Goal: Transaction & Acquisition: Purchase product/service

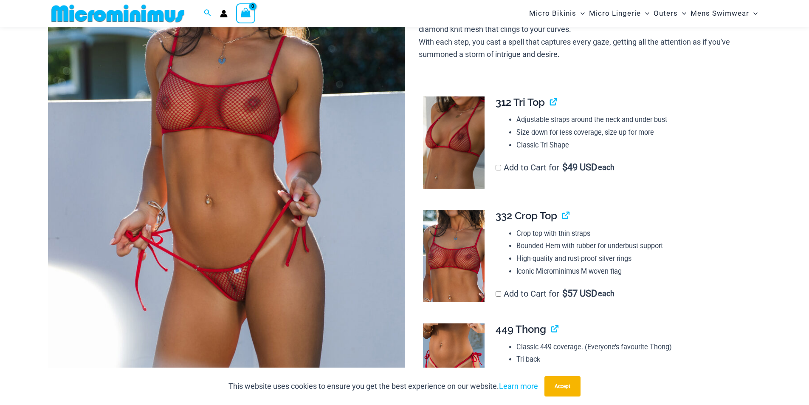
scroll to position [206, 0]
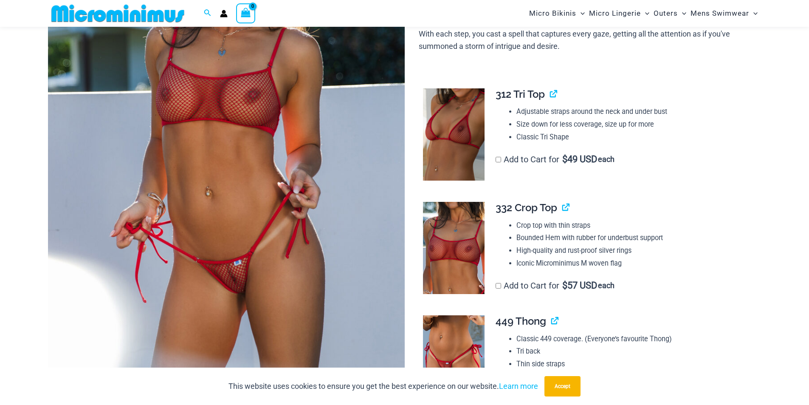
click at [470, 144] on img at bounding box center [454, 134] width 62 height 93
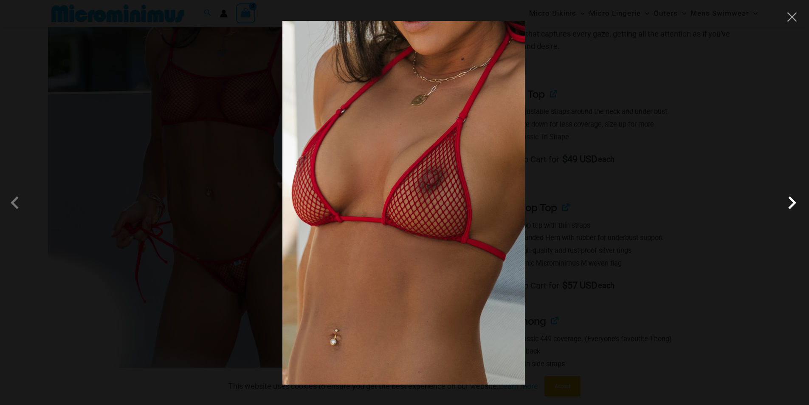
click at [788, 202] on span at bounding box center [791, 202] width 25 height 25
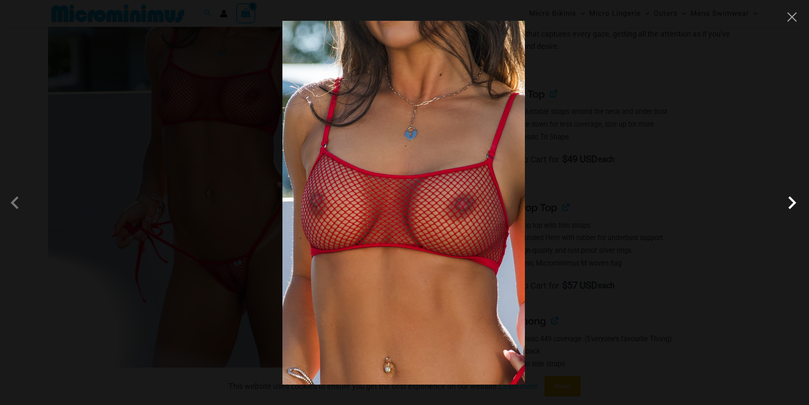
click at [788, 202] on span at bounding box center [791, 202] width 25 height 25
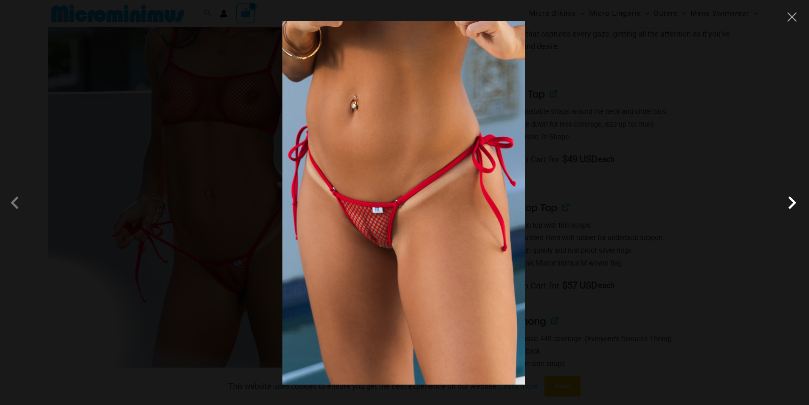
click at [788, 202] on span at bounding box center [791, 202] width 25 height 25
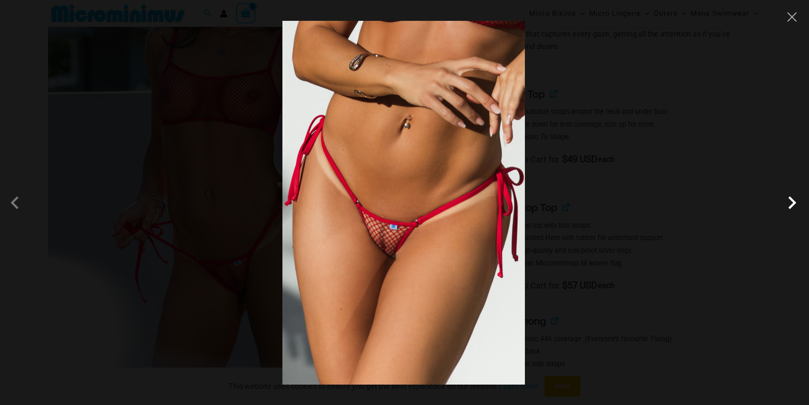
click at [788, 202] on span at bounding box center [791, 202] width 25 height 25
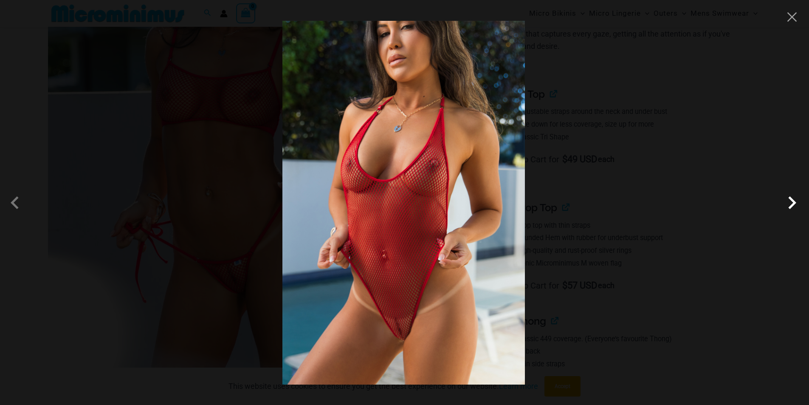
click at [788, 202] on span at bounding box center [791, 202] width 25 height 25
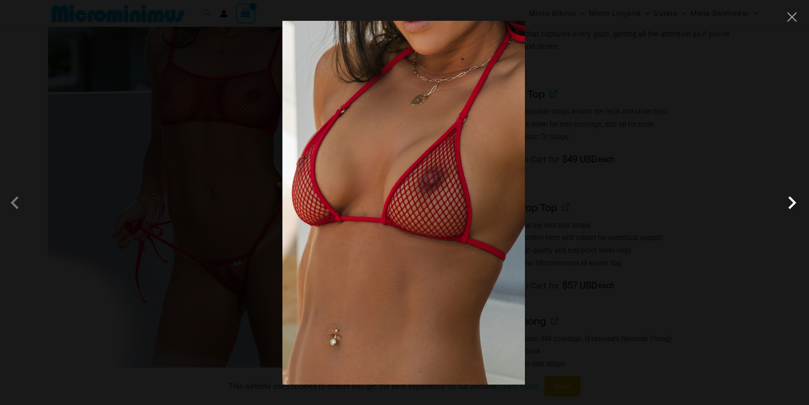
click at [787, 202] on span at bounding box center [791, 202] width 25 height 25
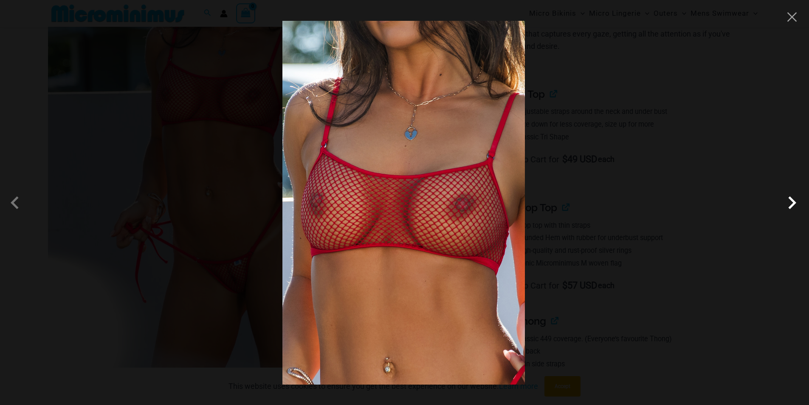
click at [787, 202] on span at bounding box center [791, 202] width 25 height 25
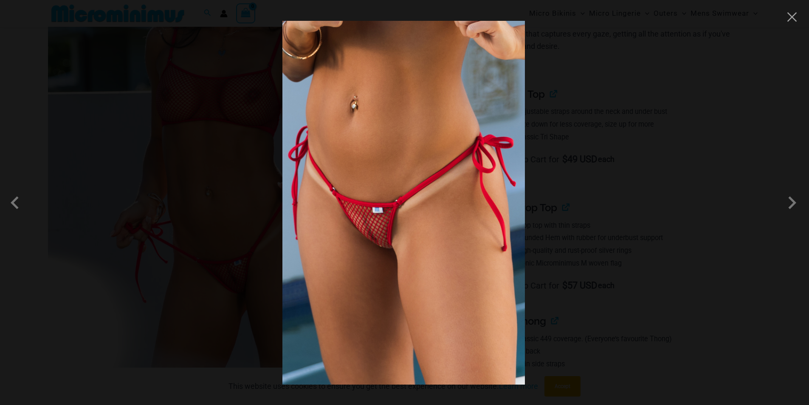
click at [799, 20] on div at bounding box center [404, 202] width 809 height 405
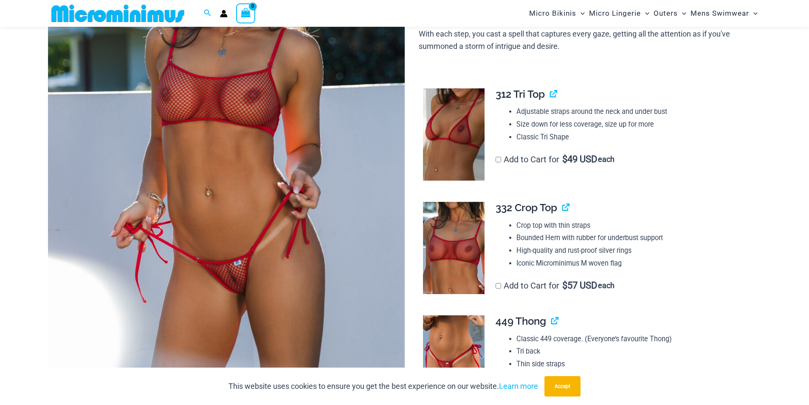
click at [215, 136] on img at bounding box center [226, 138] width 357 height 535
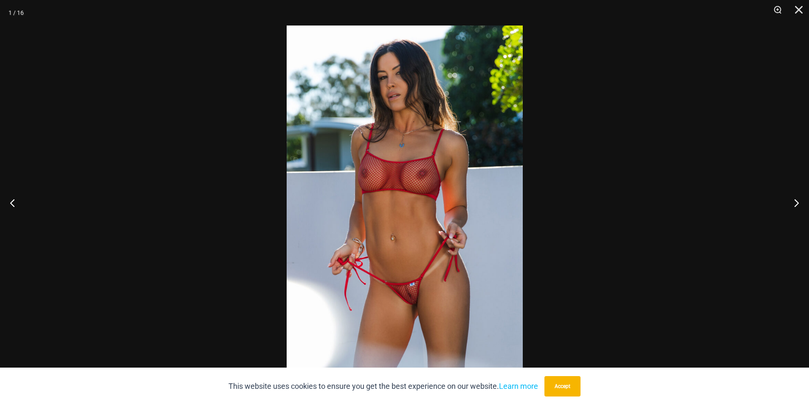
click at [567, 385] on button "Accept" at bounding box center [562, 386] width 36 height 20
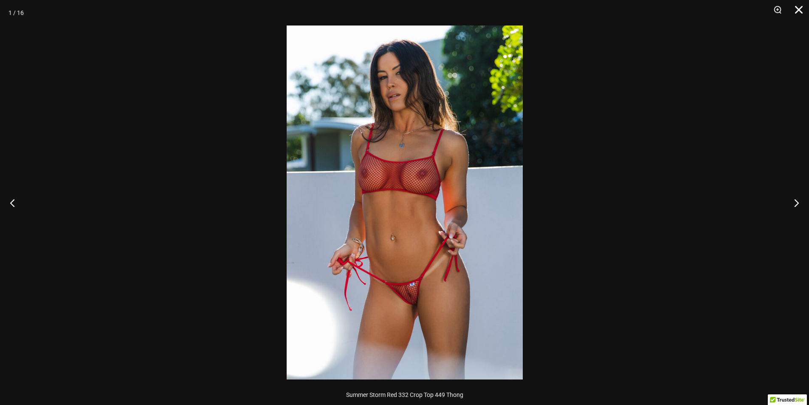
click at [801, 11] on button "Close" at bounding box center [795, 12] width 21 height 25
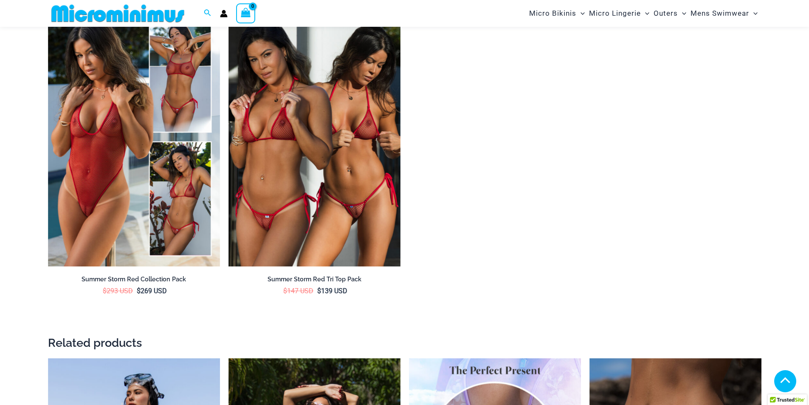
scroll to position [1522, 0]
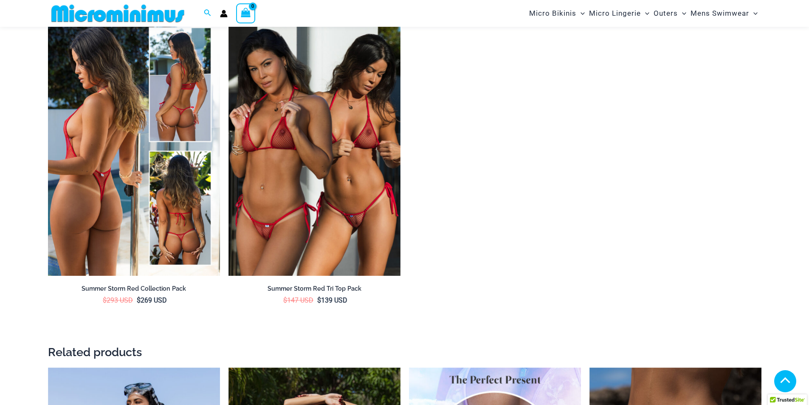
click at [99, 121] on img at bounding box center [134, 146] width 172 height 258
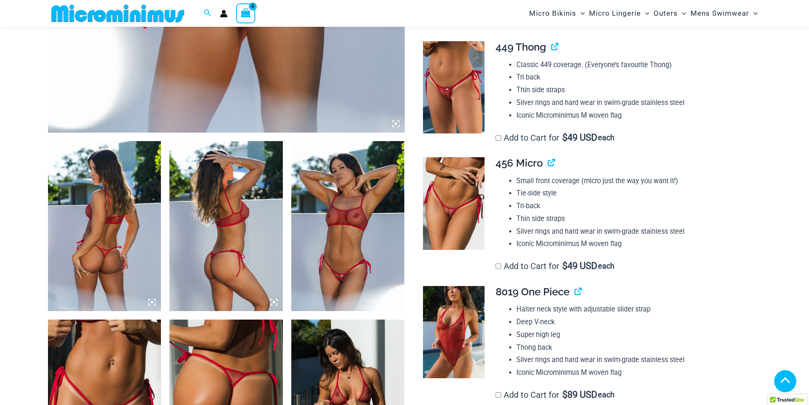
scroll to position [461, 0]
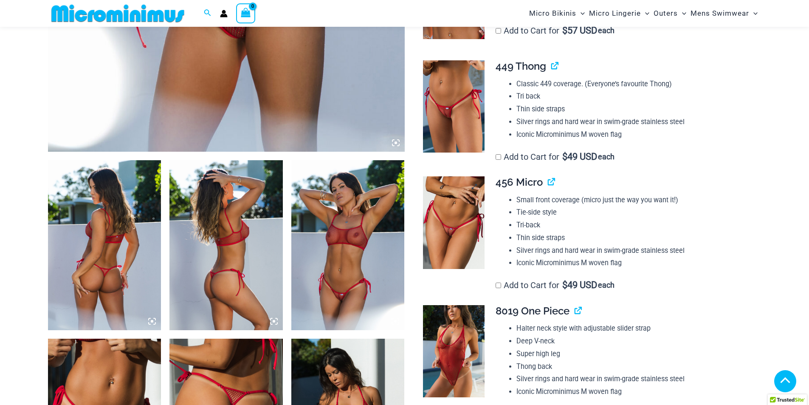
click at [464, 221] on img at bounding box center [454, 222] width 62 height 93
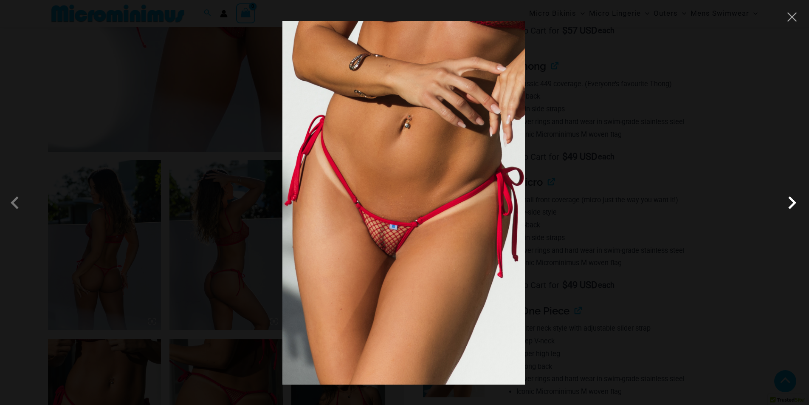
click at [783, 206] on span at bounding box center [791, 202] width 25 height 25
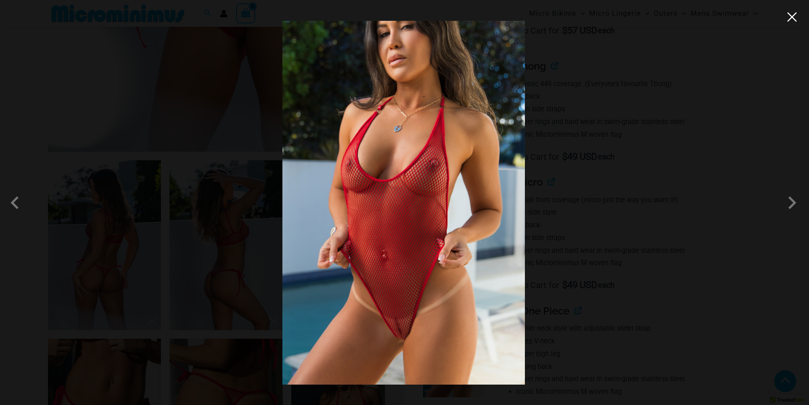
click at [794, 20] on button "Close" at bounding box center [792, 17] width 13 height 13
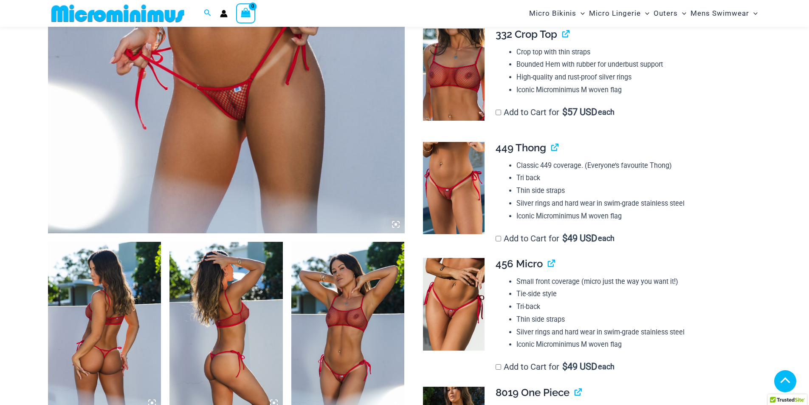
scroll to position [376, 0]
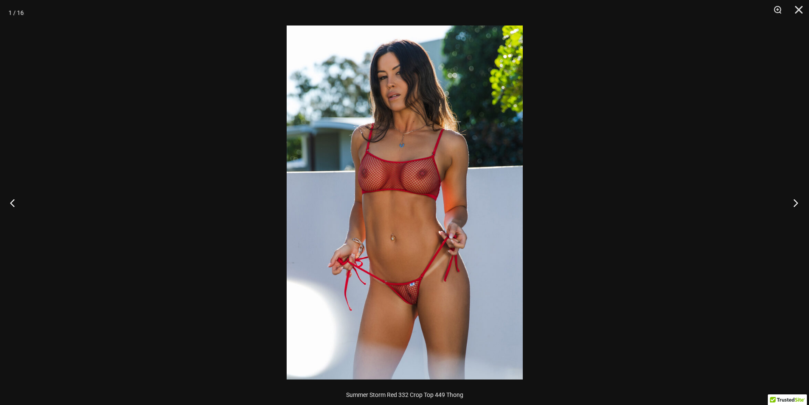
click at [796, 203] on button "Next" at bounding box center [793, 202] width 32 height 42
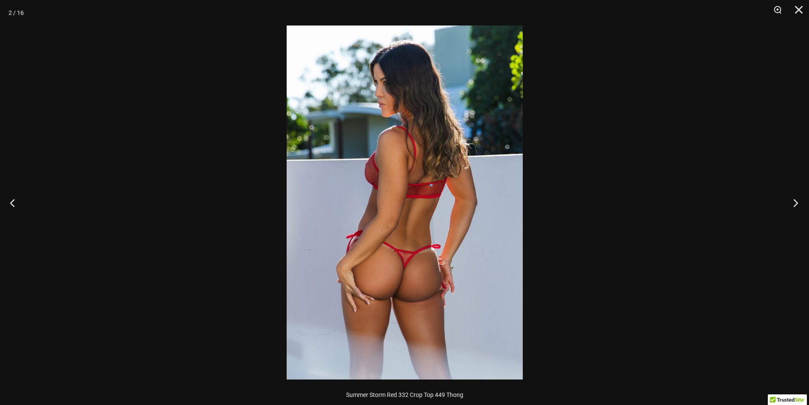
click at [796, 202] on button "Next" at bounding box center [793, 202] width 32 height 42
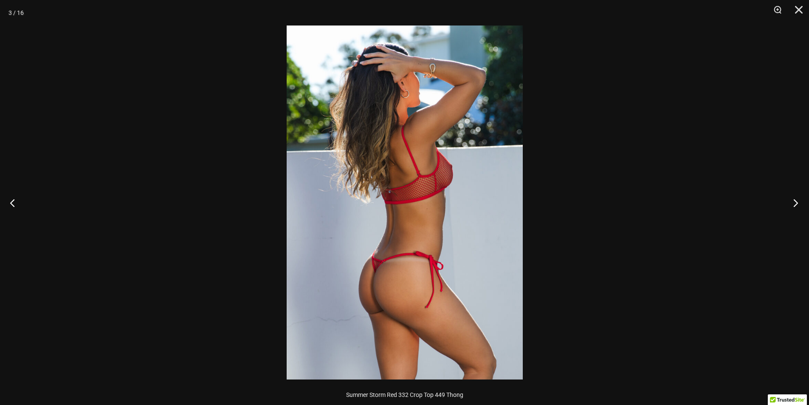
click at [796, 202] on button "Next" at bounding box center [793, 202] width 32 height 42
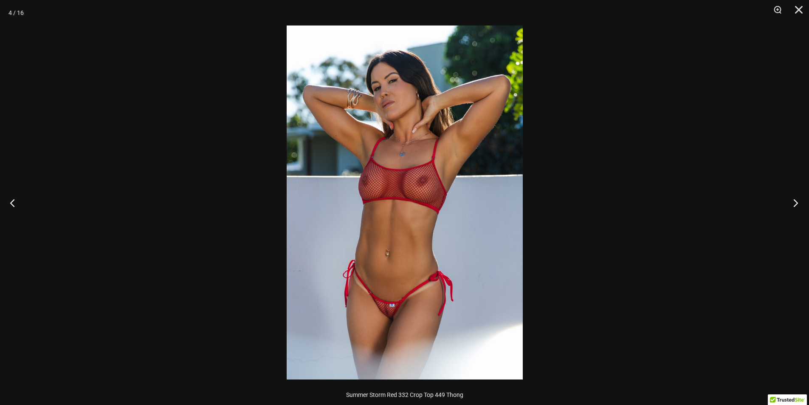
click at [796, 202] on button "Next" at bounding box center [793, 202] width 32 height 42
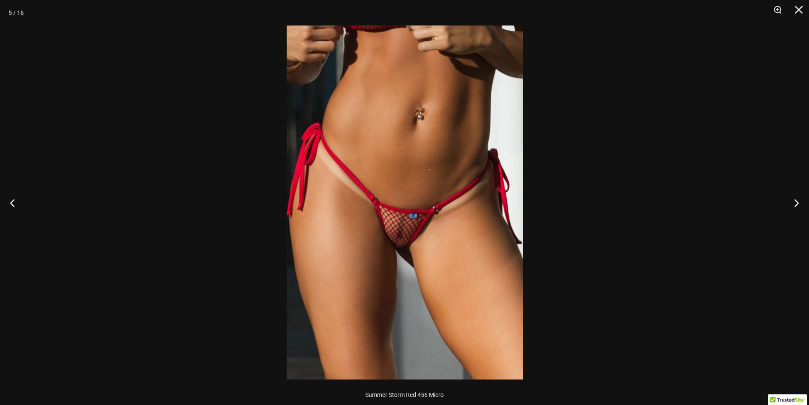
click at [402, 245] on img at bounding box center [405, 202] width 236 height 354
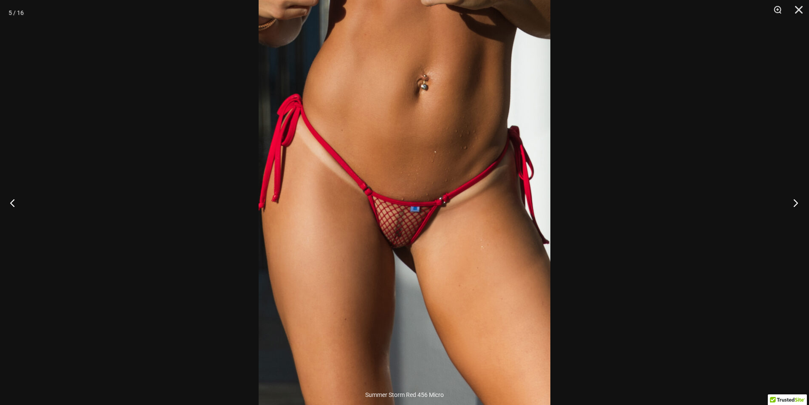
click at [793, 200] on button "Next" at bounding box center [793, 202] width 32 height 42
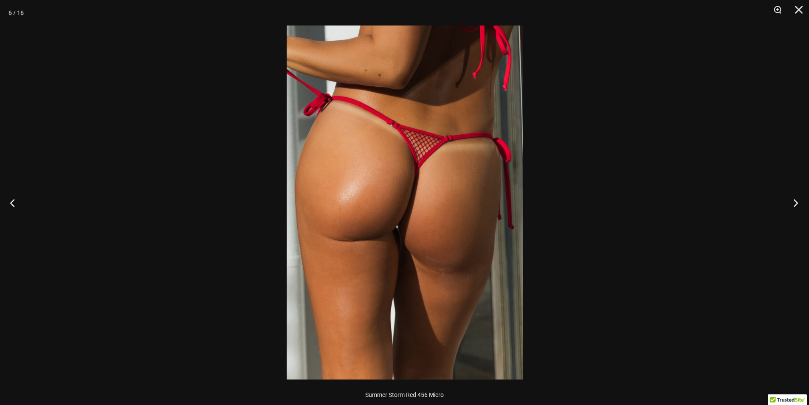
click at [793, 200] on button "Next" at bounding box center [793, 202] width 32 height 42
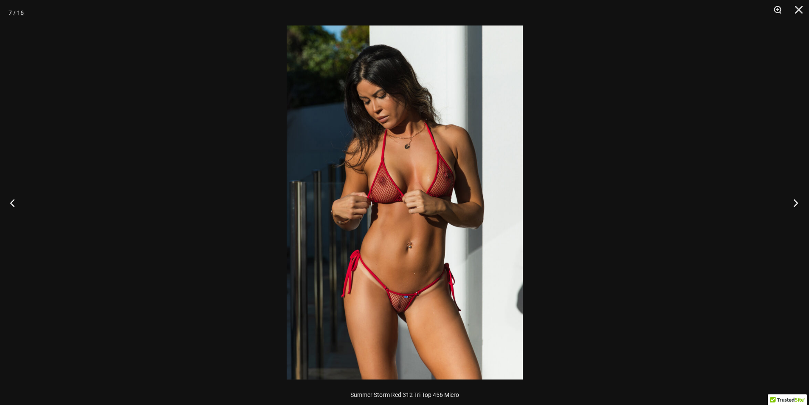
click at [793, 200] on button "Next" at bounding box center [793, 202] width 32 height 42
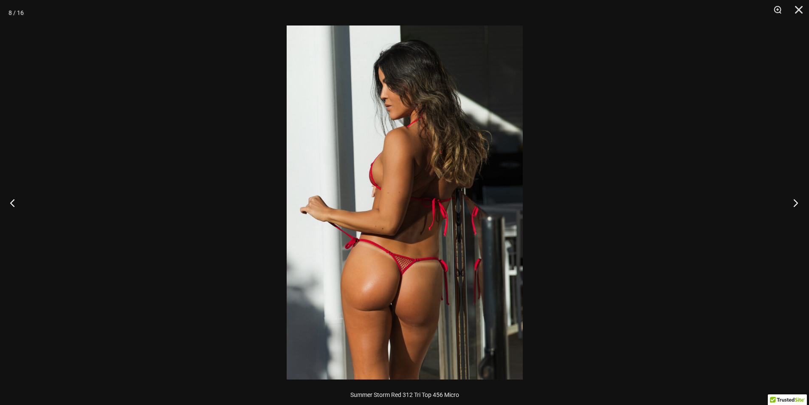
click at [793, 200] on button "Next" at bounding box center [793, 202] width 32 height 42
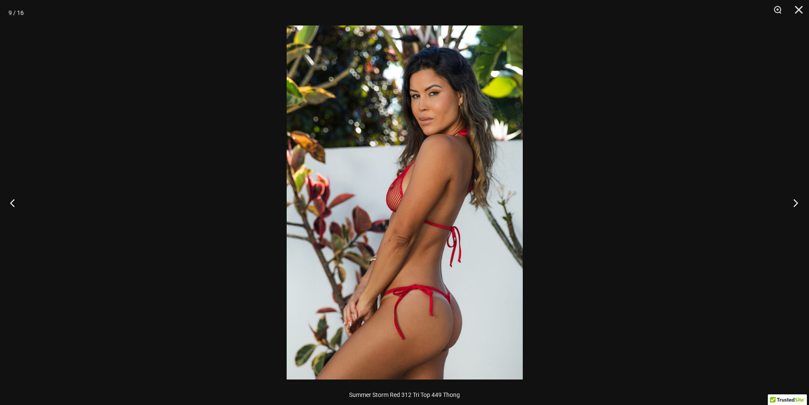
click at [793, 200] on button "Next" at bounding box center [793, 202] width 32 height 42
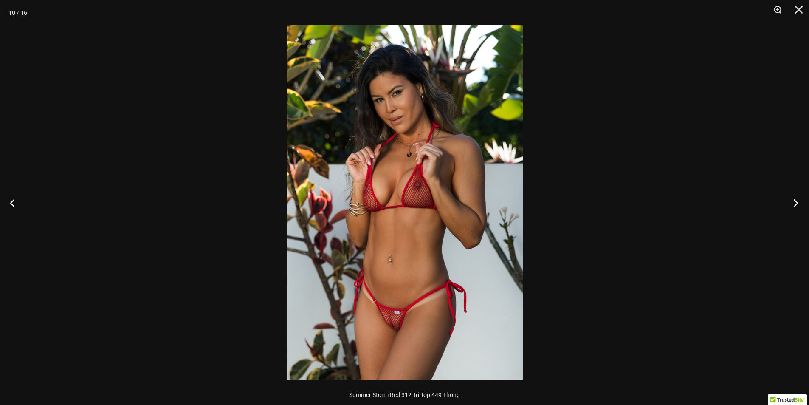
click at [793, 200] on button "Next" at bounding box center [793, 202] width 32 height 42
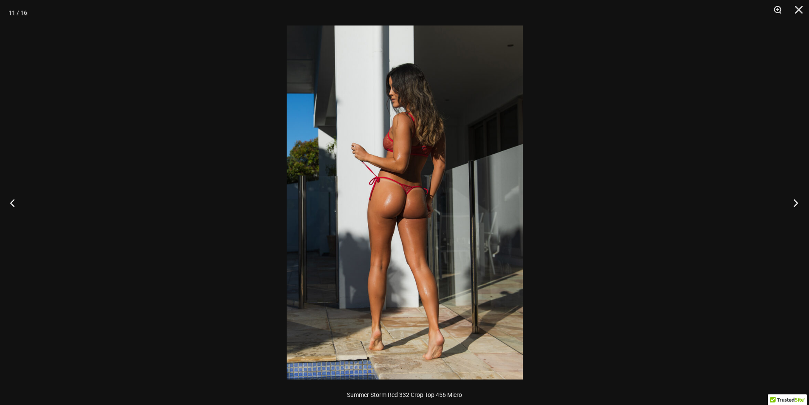
click at [793, 200] on button "Next" at bounding box center [793, 202] width 32 height 42
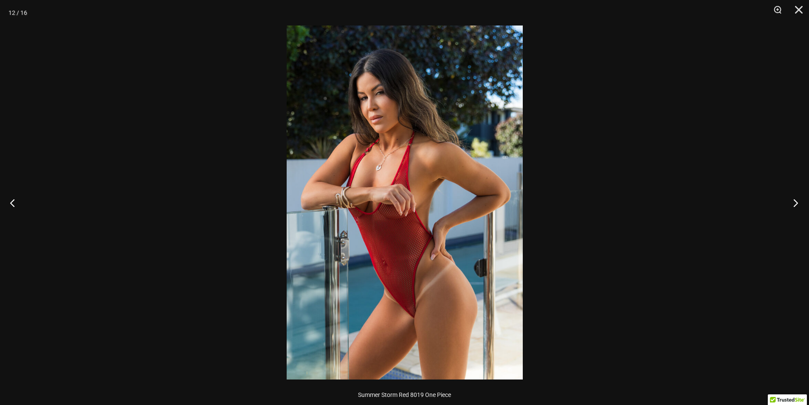
click at [793, 200] on button "Next" at bounding box center [793, 202] width 32 height 42
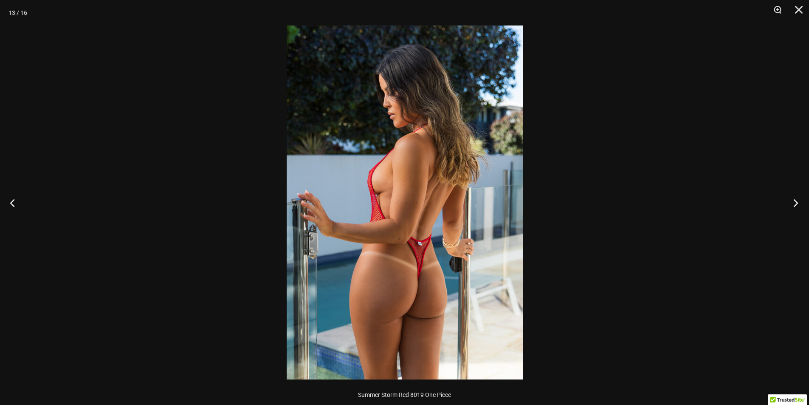
click at [793, 200] on button "Next" at bounding box center [793, 202] width 32 height 42
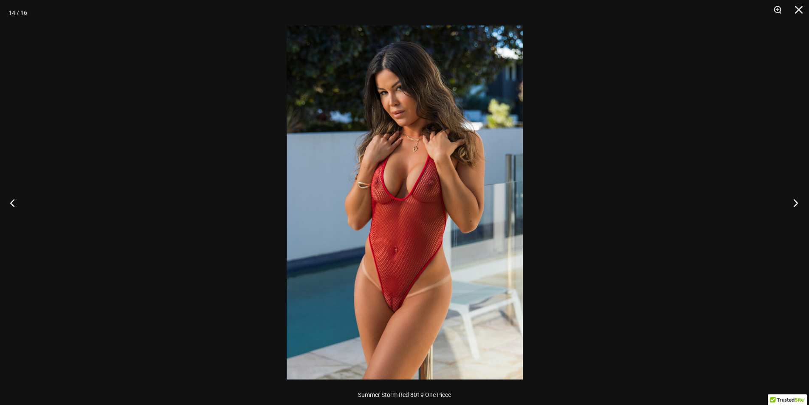
click at [793, 200] on button "Next" at bounding box center [793, 202] width 32 height 42
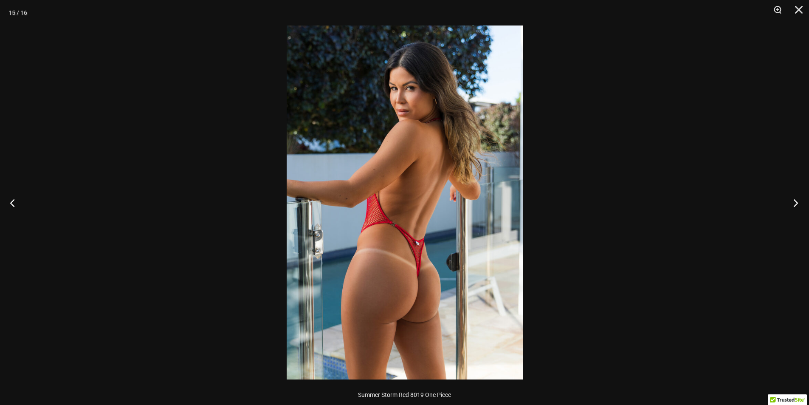
click at [793, 200] on button "Next" at bounding box center [793, 202] width 32 height 42
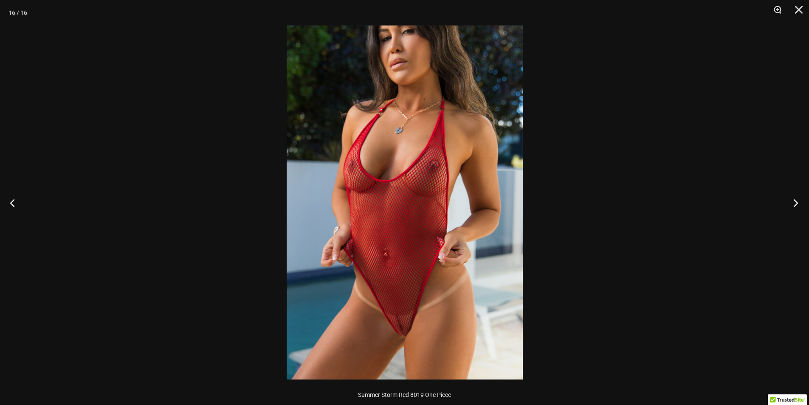
click at [793, 200] on button "Next" at bounding box center [793, 202] width 32 height 42
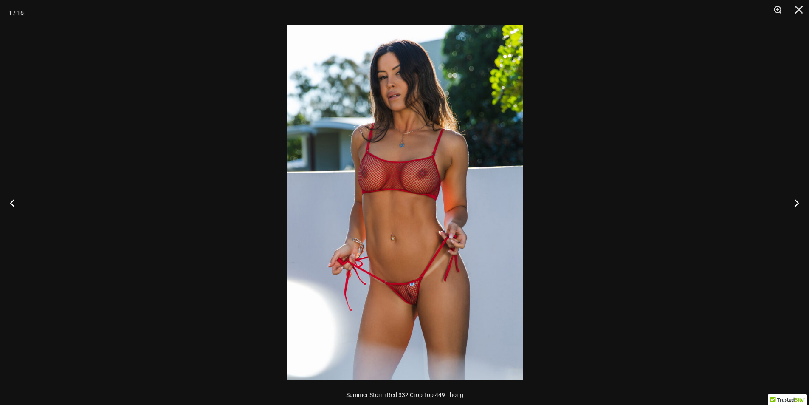
drag, startPoint x: 579, startPoint y: 336, endPoint x: 566, endPoint y: 338, distance: 13.0
click at [399, 298] on img at bounding box center [405, 202] width 236 height 354
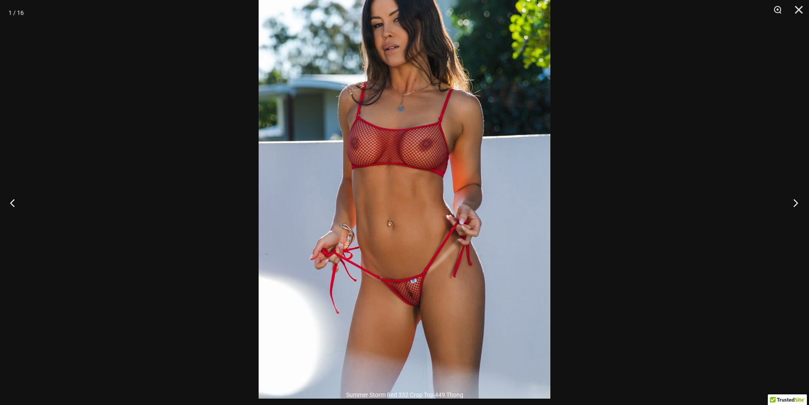
click at [797, 203] on button "Next" at bounding box center [793, 202] width 32 height 42
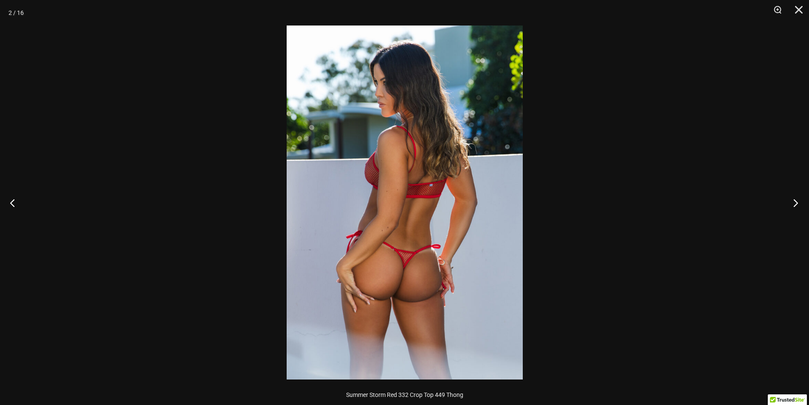
click at [797, 203] on button "Next" at bounding box center [793, 202] width 32 height 42
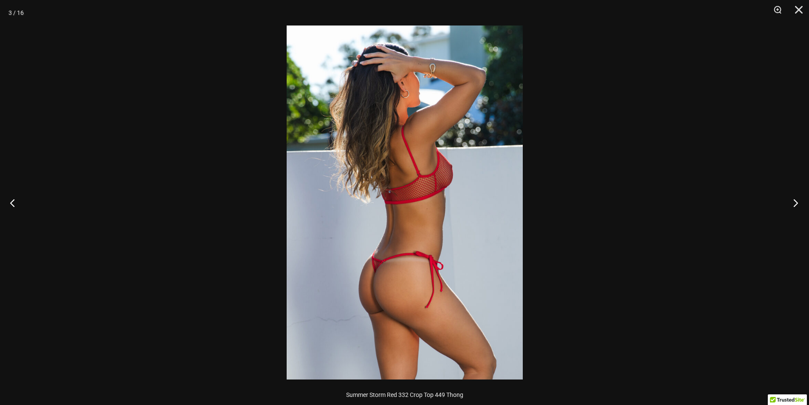
click at [797, 203] on button "Next" at bounding box center [793, 202] width 32 height 42
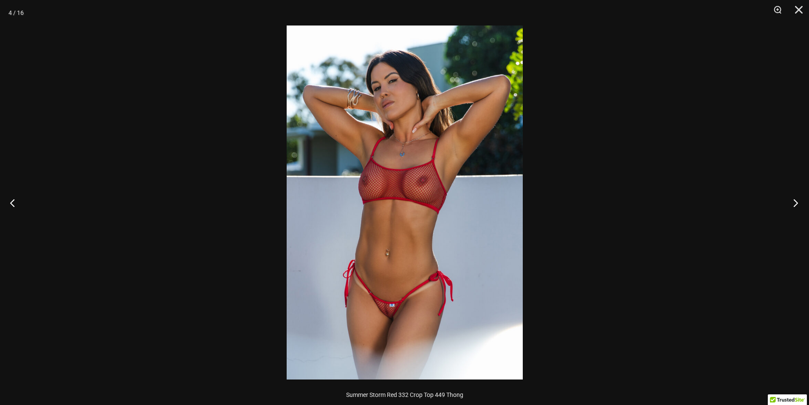
click at [794, 201] on button "Next" at bounding box center [793, 202] width 32 height 42
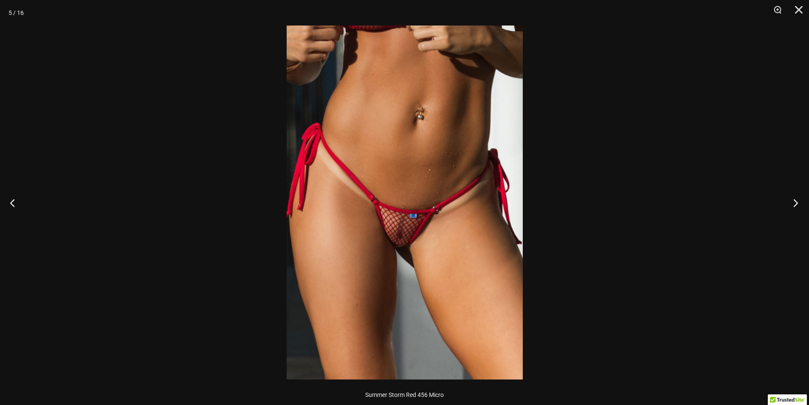
click at [794, 201] on button "Next" at bounding box center [793, 202] width 32 height 42
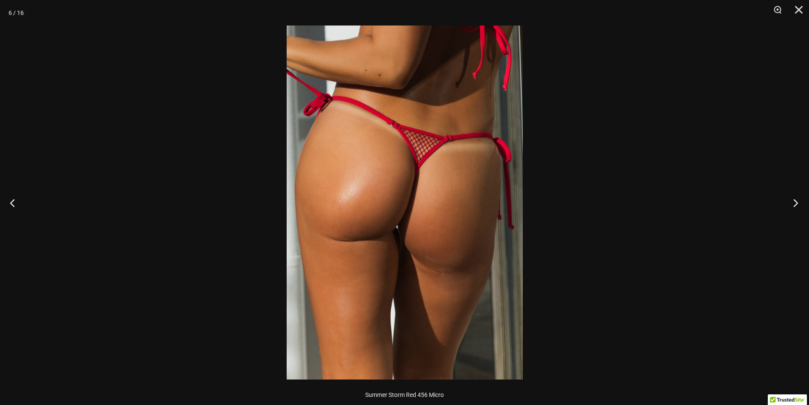
click at [794, 201] on button "Next" at bounding box center [793, 202] width 32 height 42
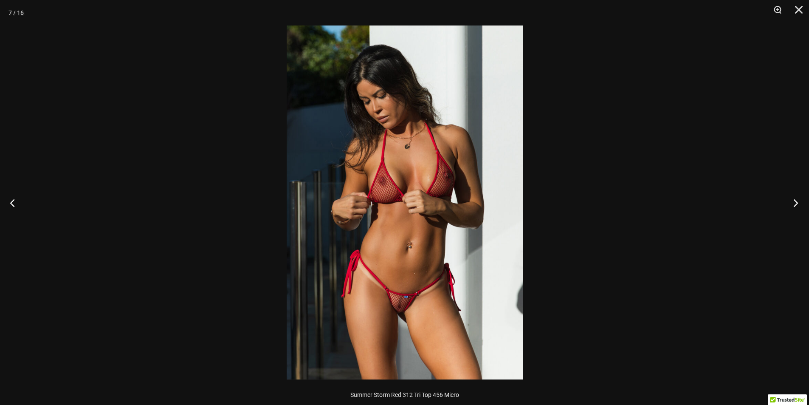
click at [794, 201] on button "Next" at bounding box center [793, 202] width 32 height 42
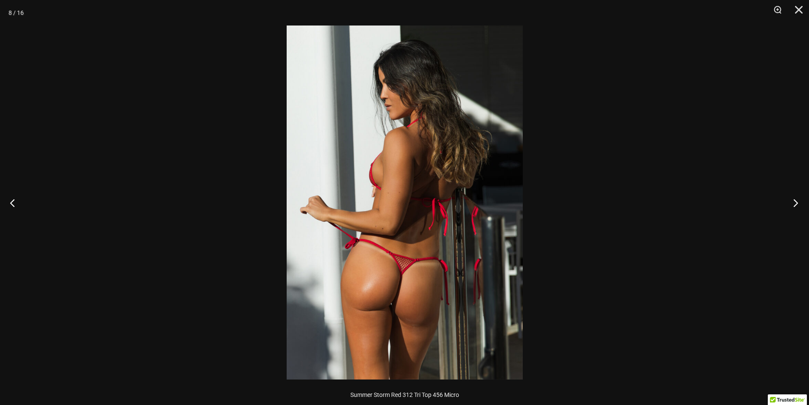
click at [794, 201] on button "Next" at bounding box center [793, 202] width 32 height 42
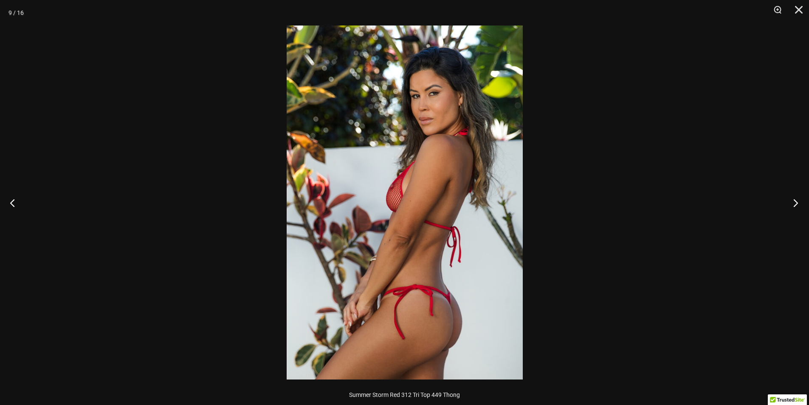
click at [794, 201] on button "Next" at bounding box center [793, 202] width 32 height 42
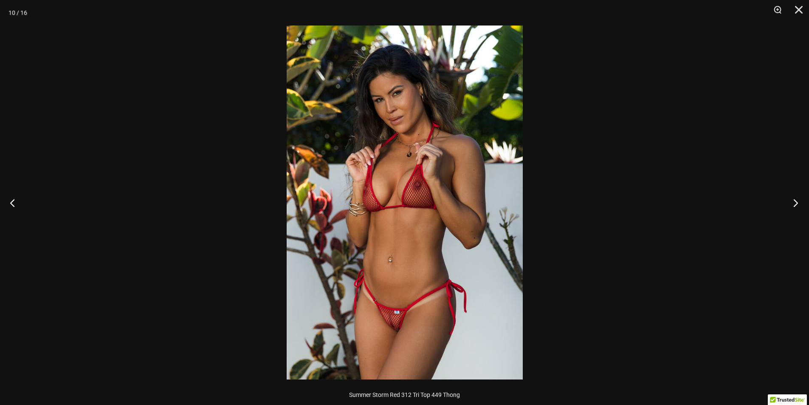
click at [794, 201] on button "Next" at bounding box center [793, 202] width 32 height 42
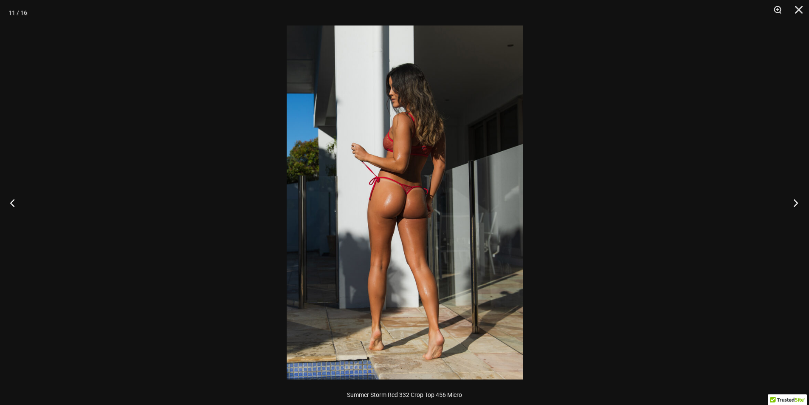
click at [794, 201] on button "Next" at bounding box center [793, 202] width 32 height 42
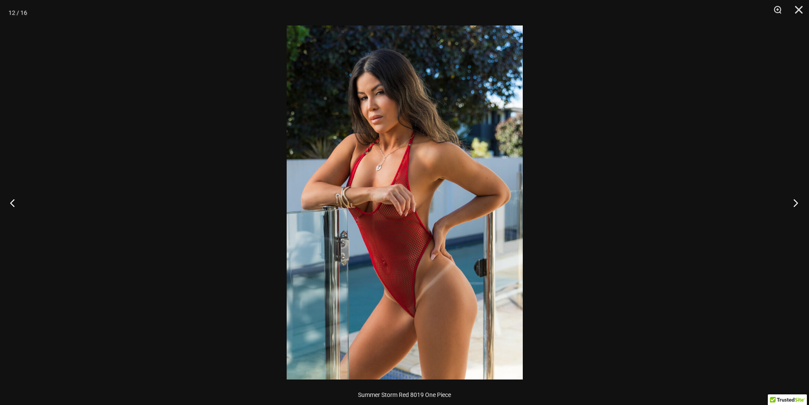
click at [794, 201] on button "Next" at bounding box center [793, 202] width 32 height 42
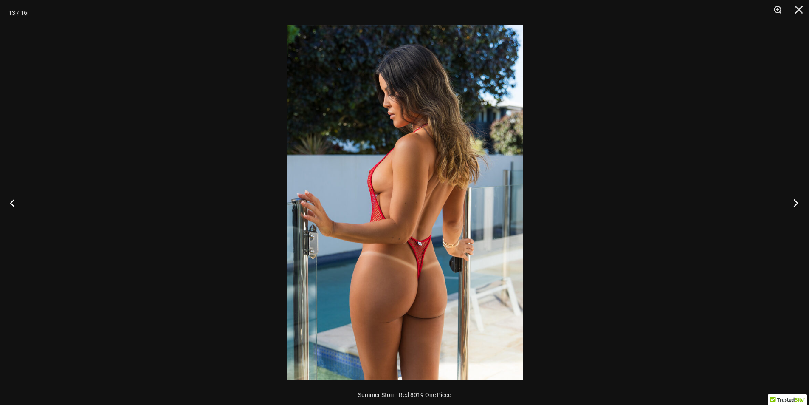
click at [794, 201] on button "Next" at bounding box center [793, 202] width 32 height 42
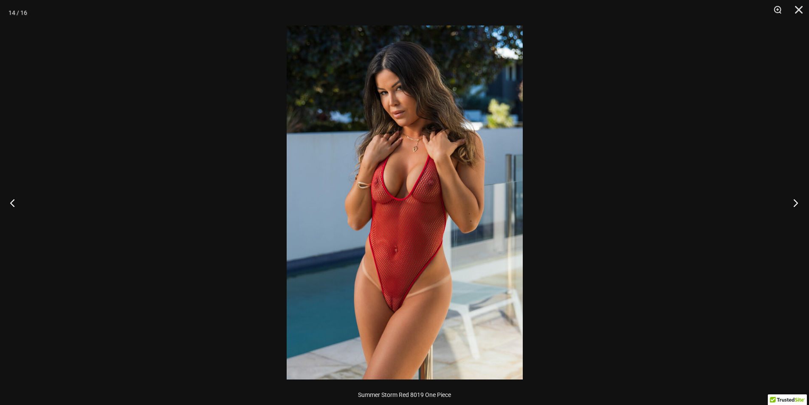
click at [794, 201] on button "Next" at bounding box center [793, 202] width 32 height 42
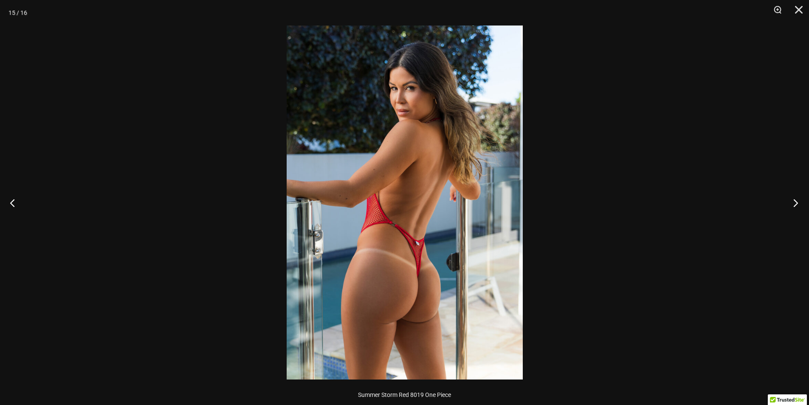
click at [794, 201] on button "Next" at bounding box center [793, 202] width 32 height 42
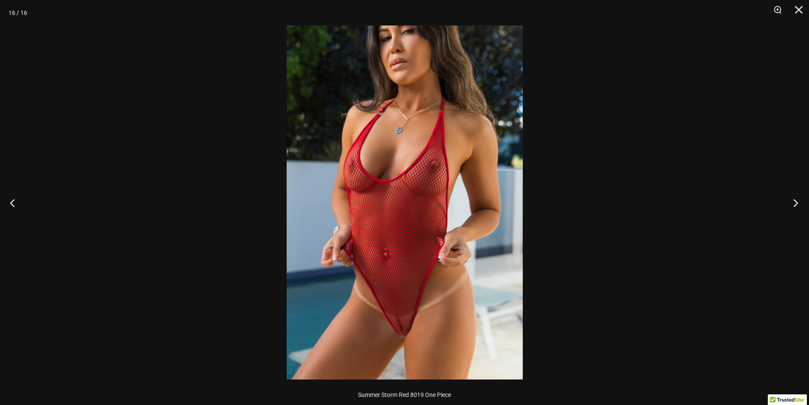
click at [794, 201] on button "Next" at bounding box center [793, 202] width 32 height 42
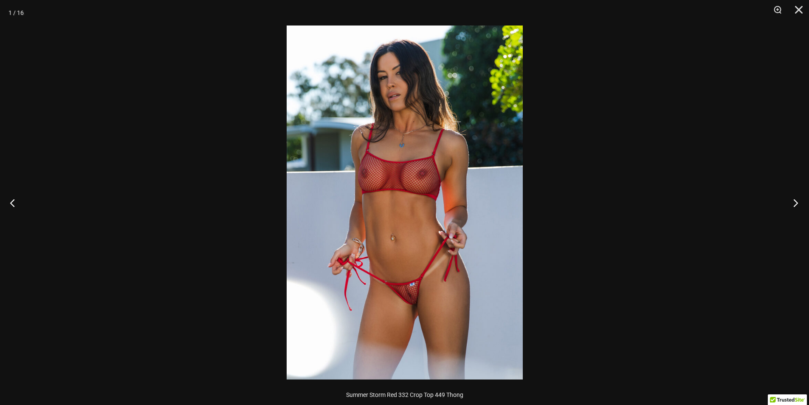
click at [794, 201] on button "Next" at bounding box center [793, 202] width 32 height 42
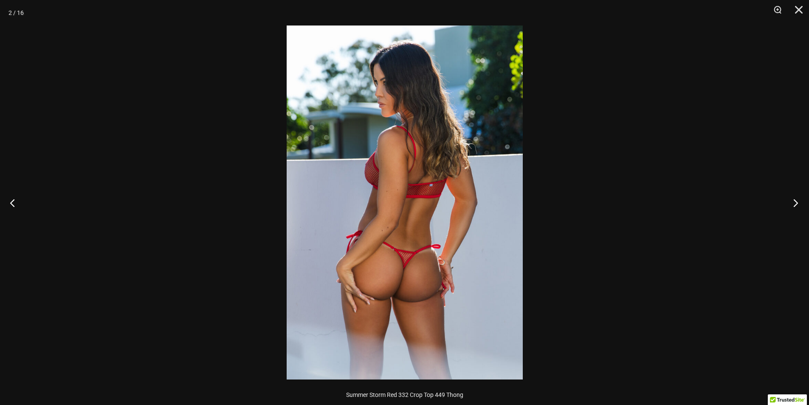
click at [794, 201] on button "Next" at bounding box center [793, 202] width 32 height 42
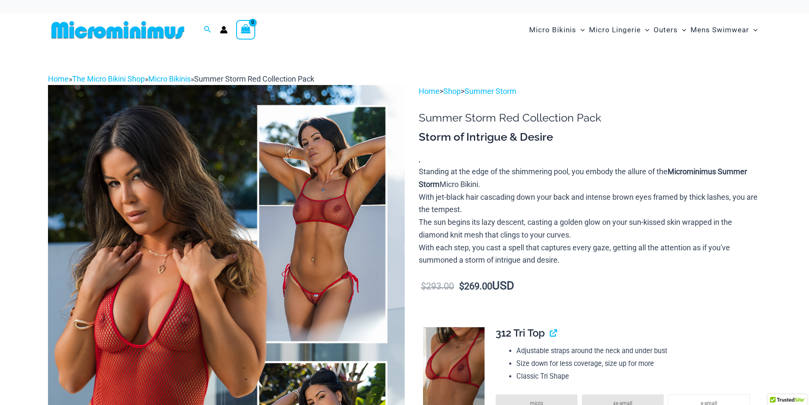
click at [99, 121] on img at bounding box center [226, 352] width 357 height 535
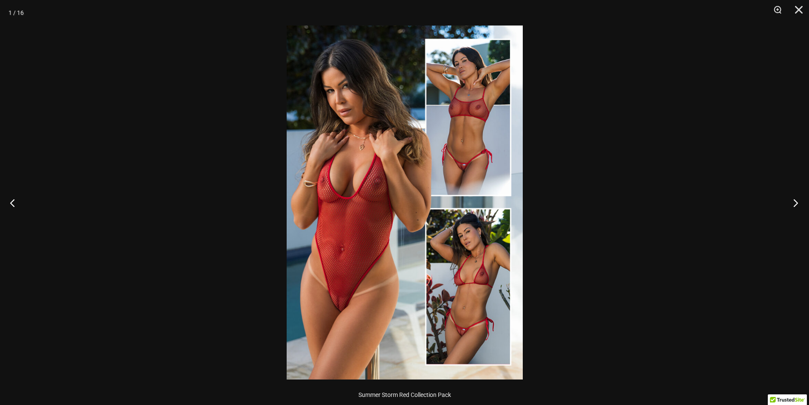
click at [798, 205] on button "Next" at bounding box center [793, 202] width 32 height 42
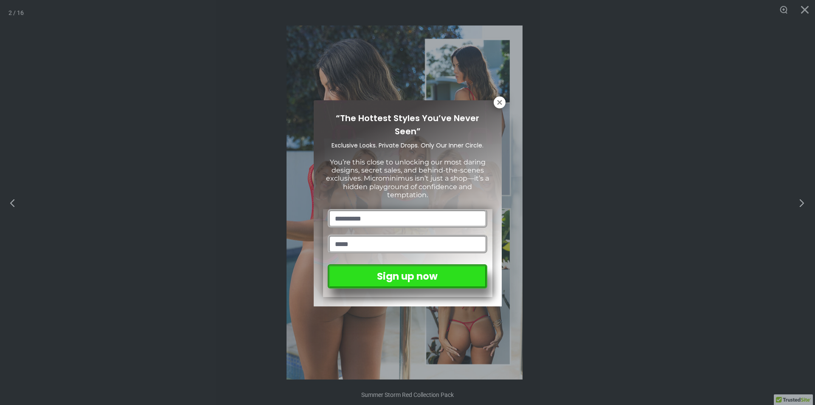
click at [797, 205] on div "“The Hottest Styles You’ve Never Seen” Exclusive Looks. Private Drops. Only Our…" at bounding box center [407, 202] width 815 height 405
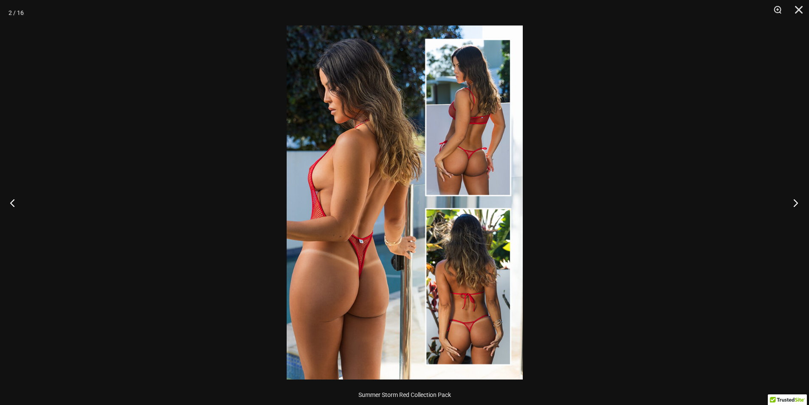
click at [797, 205] on button "Next" at bounding box center [793, 202] width 32 height 42
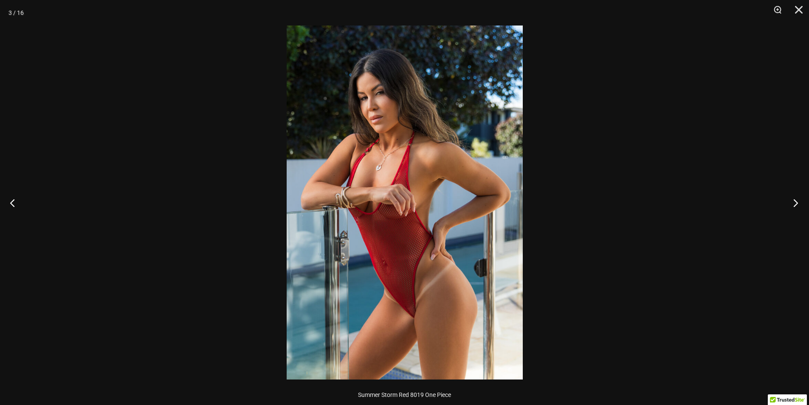
click at [797, 205] on button "Next" at bounding box center [793, 202] width 32 height 42
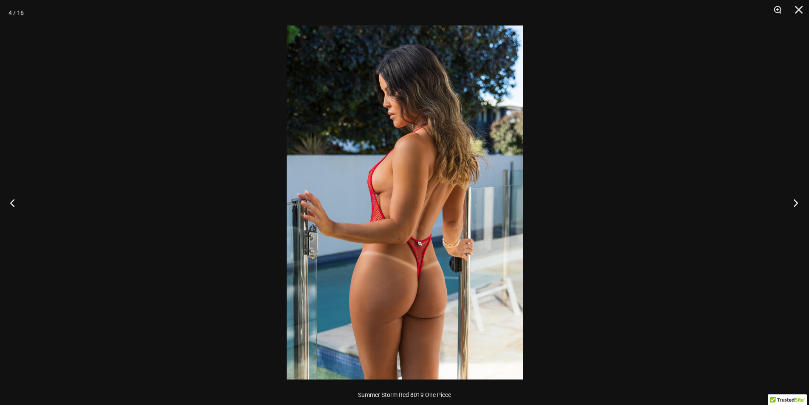
click at [797, 205] on button "Next" at bounding box center [793, 202] width 32 height 42
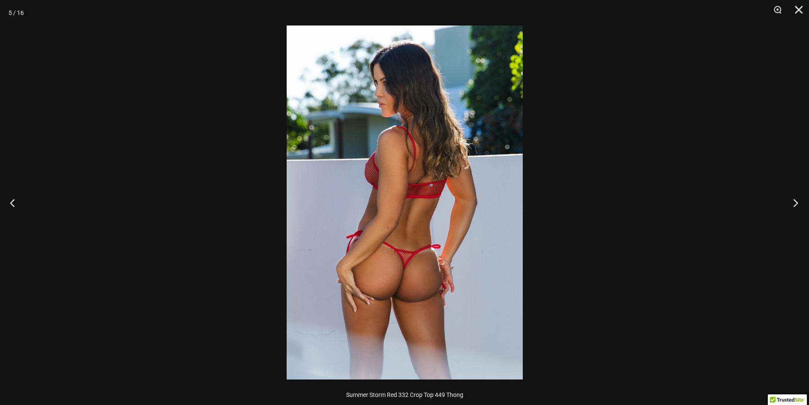
click at [797, 205] on button "Next" at bounding box center [793, 202] width 32 height 42
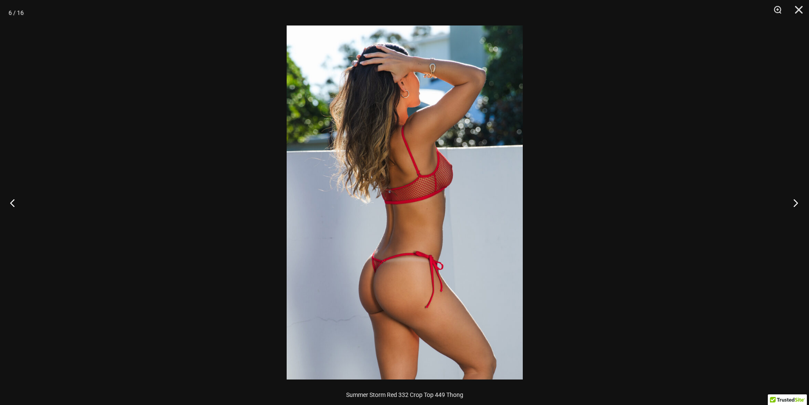
click at [797, 205] on button "Next" at bounding box center [793, 202] width 32 height 42
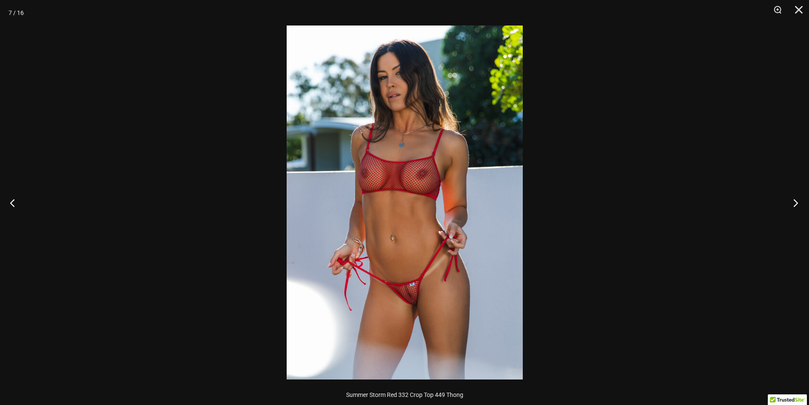
click at [797, 205] on button "Next" at bounding box center [793, 202] width 32 height 42
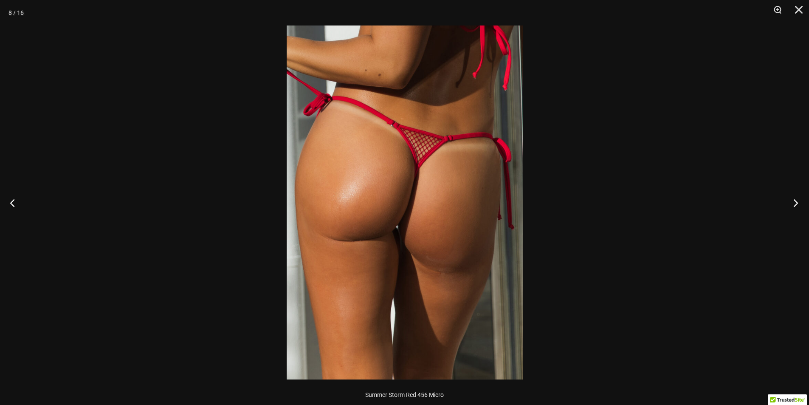
click at [797, 205] on button "Next" at bounding box center [793, 202] width 32 height 42
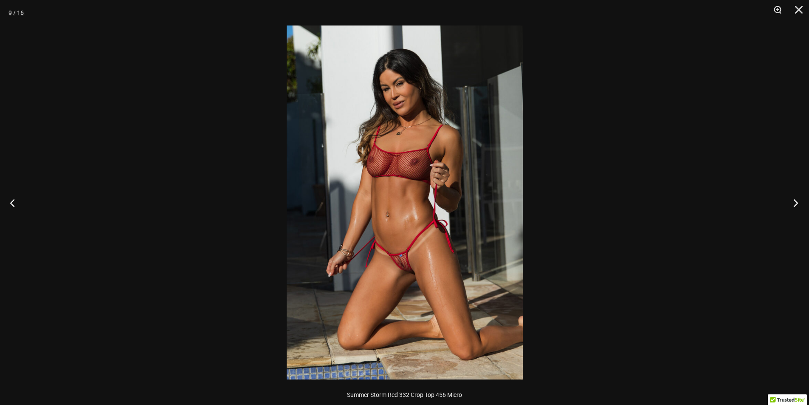
click at [797, 205] on button "Next" at bounding box center [793, 202] width 32 height 42
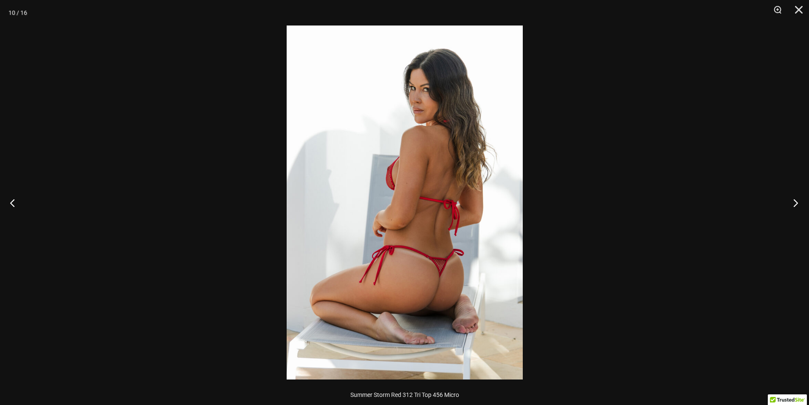
click at [797, 205] on button "Next" at bounding box center [793, 202] width 32 height 42
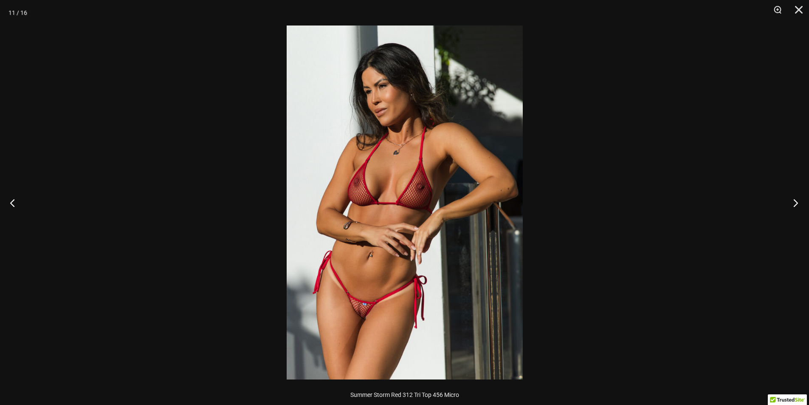
click at [797, 205] on button "Next" at bounding box center [793, 202] width 32 height 42
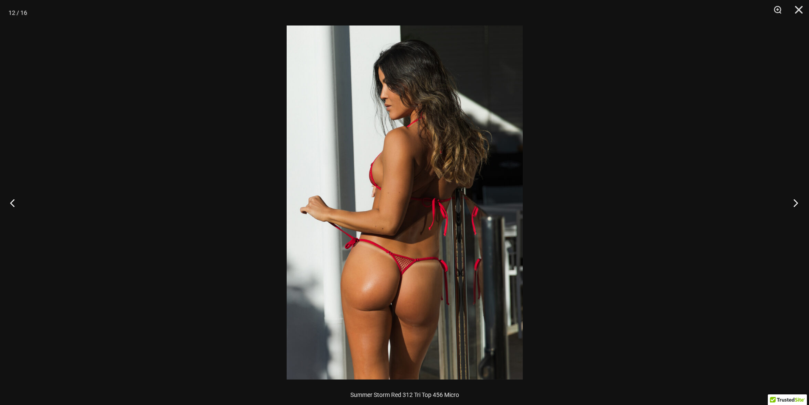
click at [797, 205] on button "Next" at bounding box center [793, 202] width 32 height 42
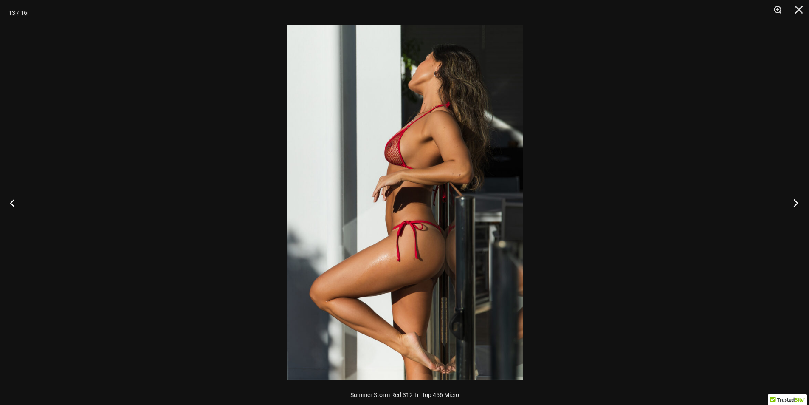
click at [797, 205] on button "Next" at bounding box center [793, 202] width 32 height 42
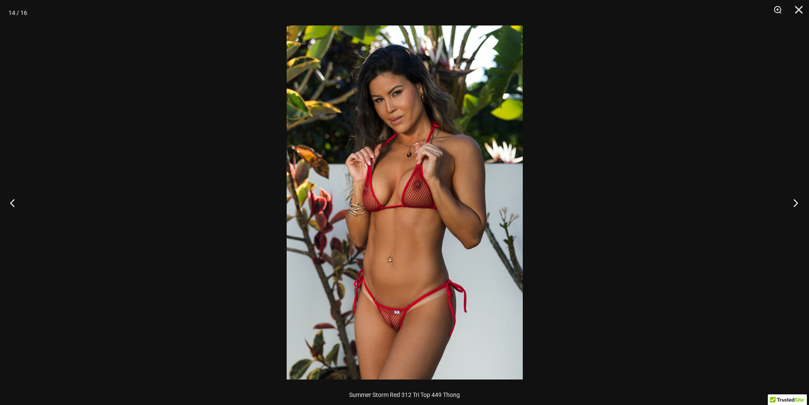
click at [797, 205] on button "Next" at bounding box center [793, 202] width 32 height 42
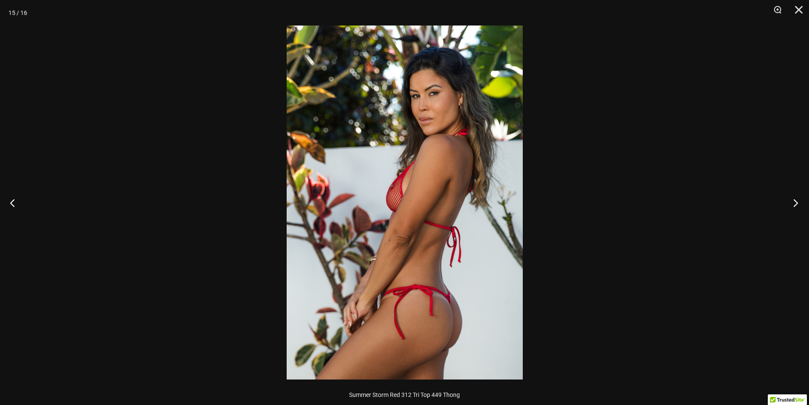
click at [797, 205] on button "Next" at bounding box center [793, 202] width 32 height 42
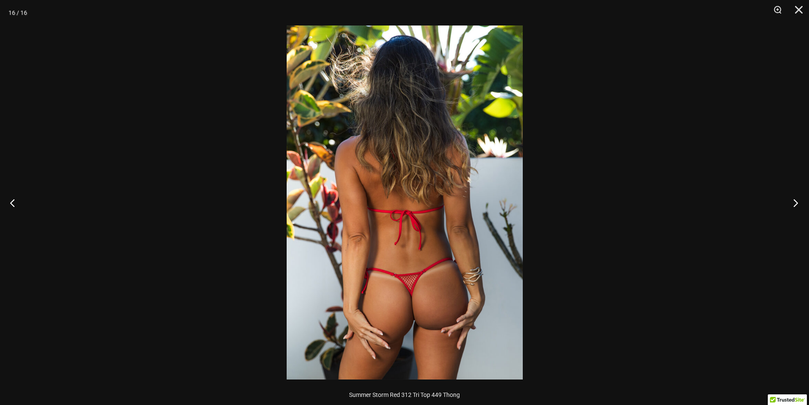
click at [797, 205] on button "Next" at bounding box center [793, 202] width 32 height 42
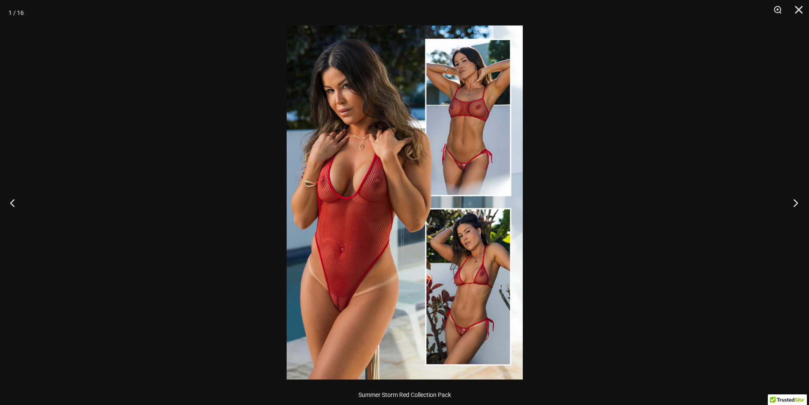
click at [797, 205] on button "Next" at bounding box center [793, 202] width 32 height 42
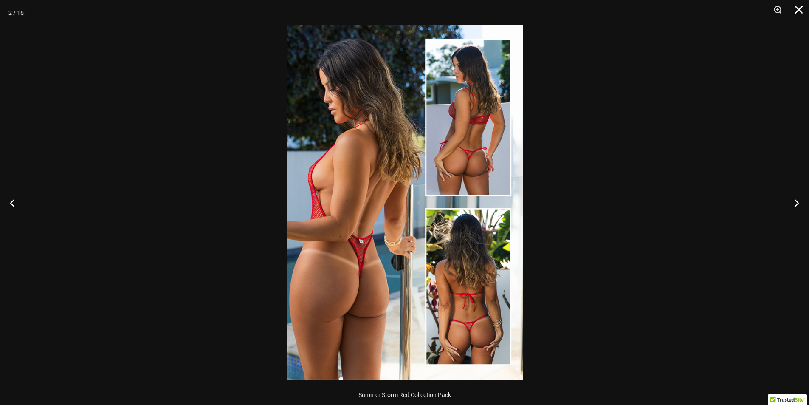
click at [800, 11] on button "Close" at bounding box center [795, 12] width 21 height 25
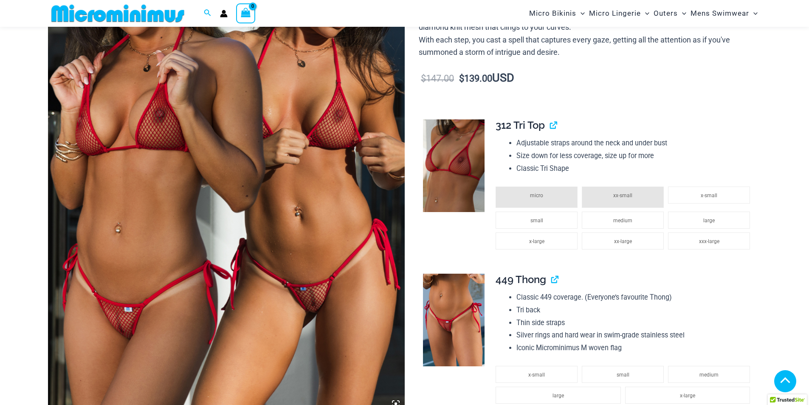
scroll to position [206, 0]
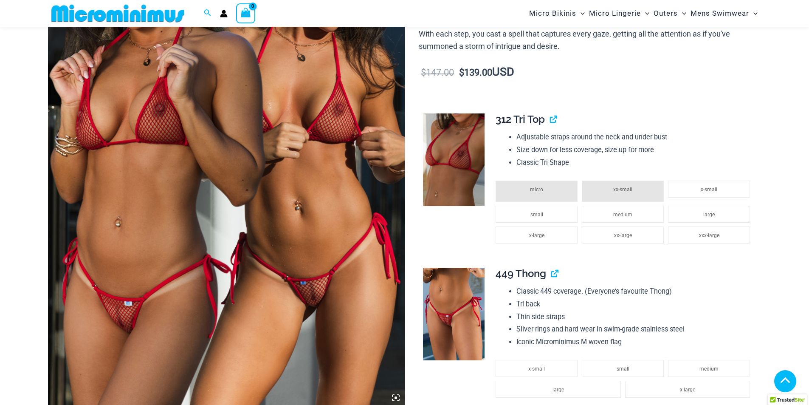
click at [261, 142] on img at bounding box center [226, 138] width 357 height 535
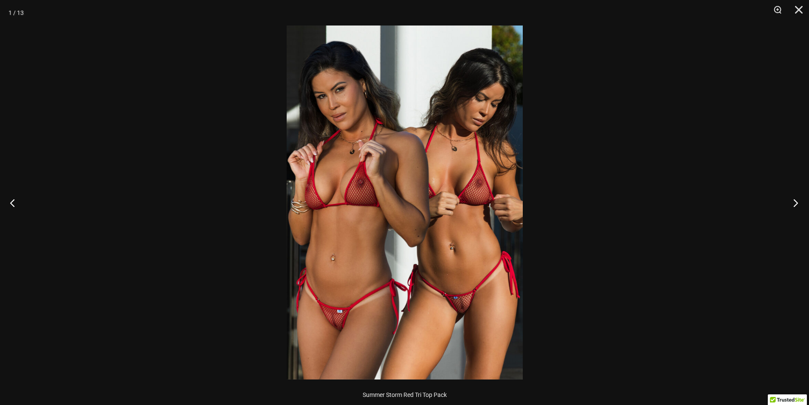
click at [795, 202] on button "Next" at bounding box center [793, 202] width 32 height 42
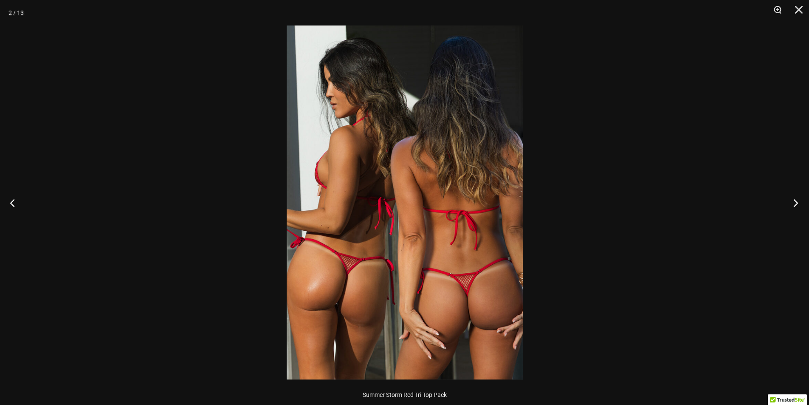
click at [795, 202] on button "Next" at bounding box center [793, 202] width 32 height 42
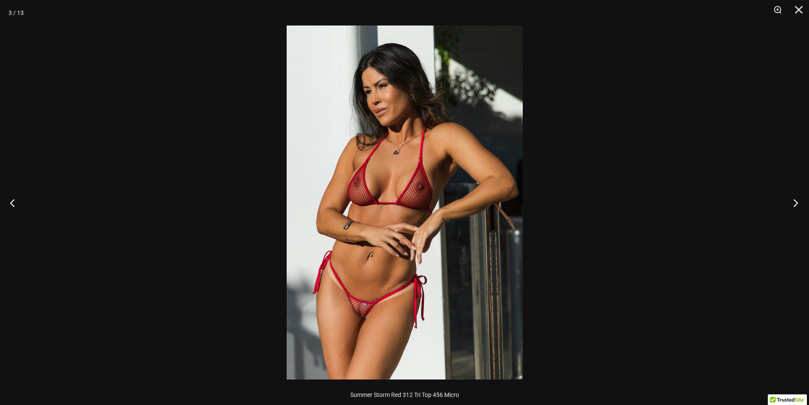
click at [795, 202] on button "Next" at bounding box center [793, 202] width 32 height 42
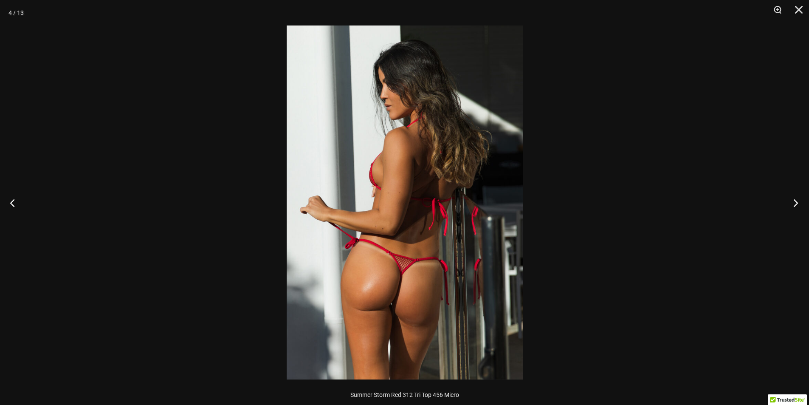
click at [795, 202] on button "Next" at bounding box center [793, 202] width 32 height 42
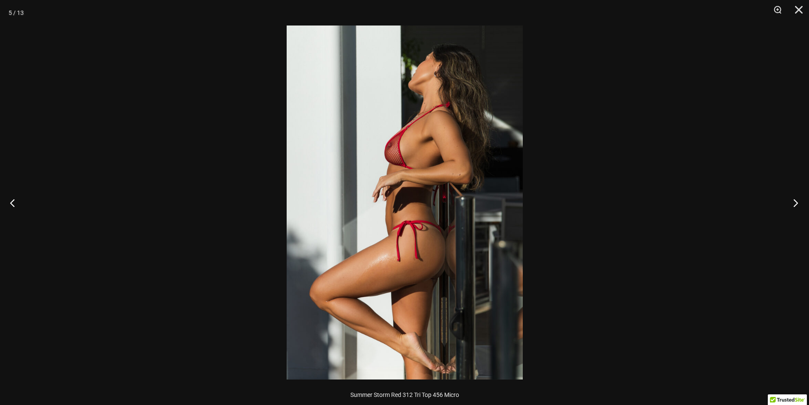
click at [795, 202] on button "Next" at bounding box center [793, 202] width 32 height 42
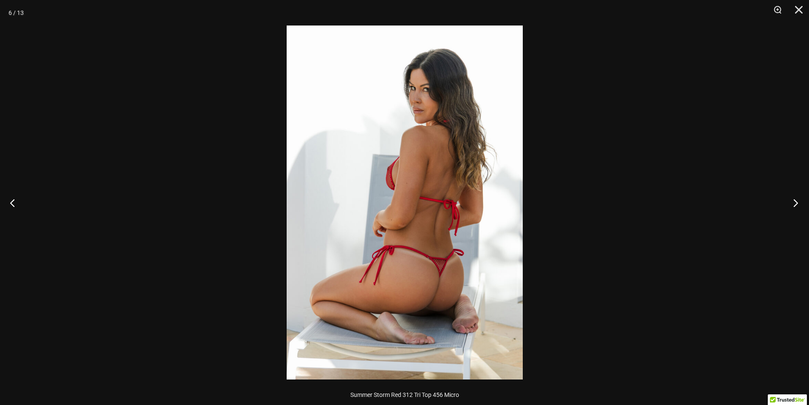
click at [795, 202] on button "Next" at bounding box center [793, 202] width 32 height 42
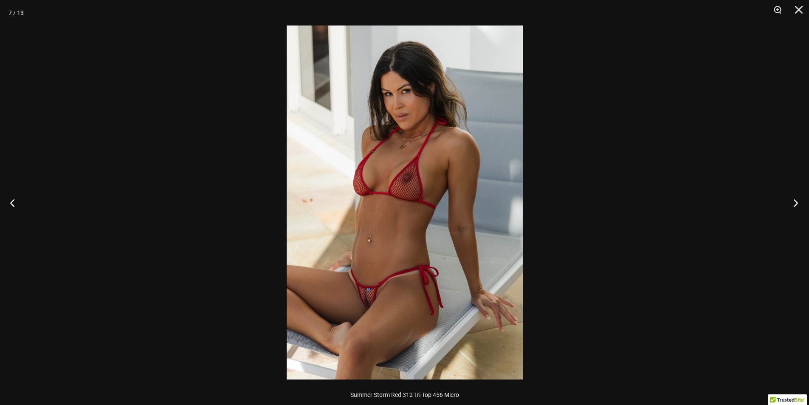
click at [795, 202] on button "Next" at bounding box center [793, 202] width 32 height 42
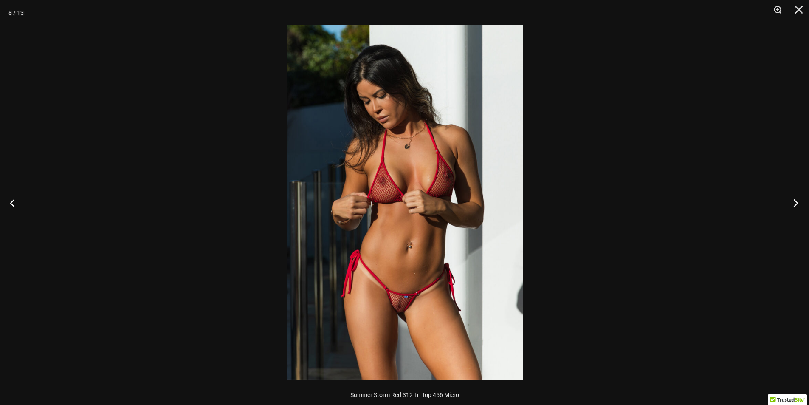
click at [795, 202] on button "Next" at bounding box center [793, 202] width 32 height 42
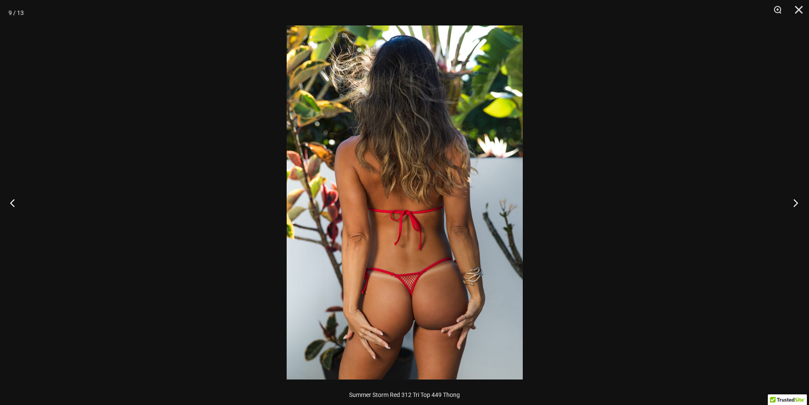
click at [795, 202] on button "Next" at bounding box center [793, 202] width 32 height 42
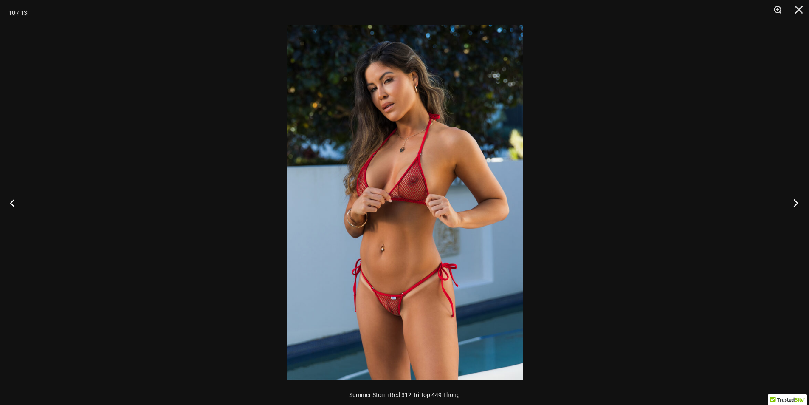
click at [795, 202] on button "Next" at bounding box center [793, 202] width 32 height 42
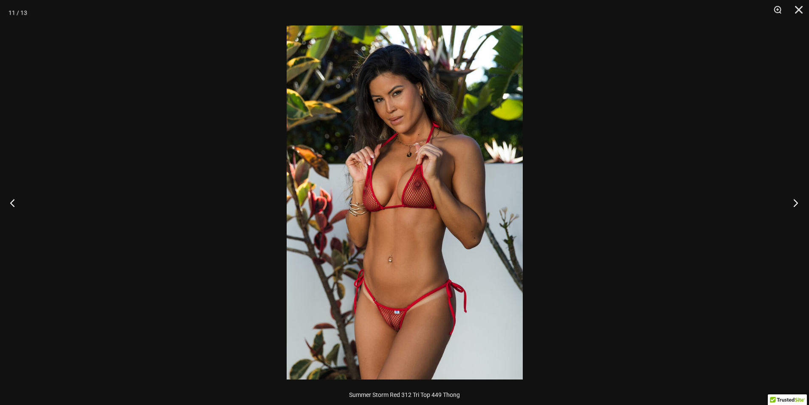
click at [795, 202] on button "Next" at bounding box center [793, 202] width 32 height 42
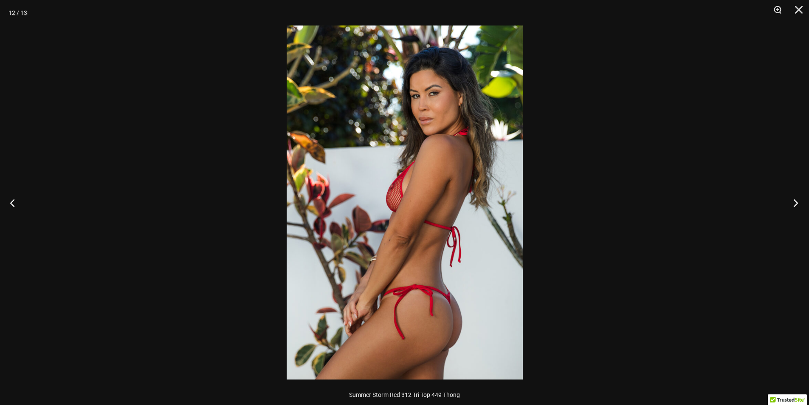
click at [795, 202] on button "Next" at bounding box center [793, 202] width 32 height 42
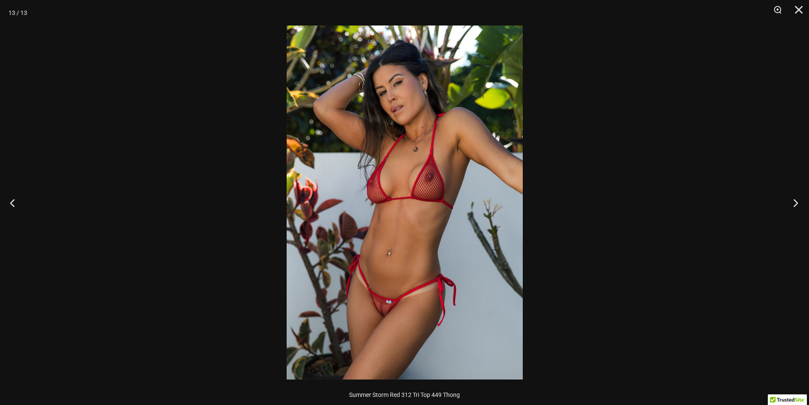
click at [795, 202] on button "Next" at bounding box center [793, 202] width 32 height 42
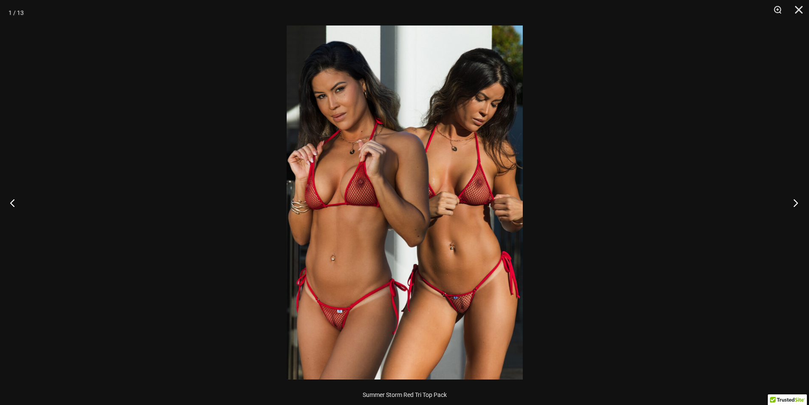
click at [795, 202] on button "Next" at bounding box center [793, 202] width 32 height 42
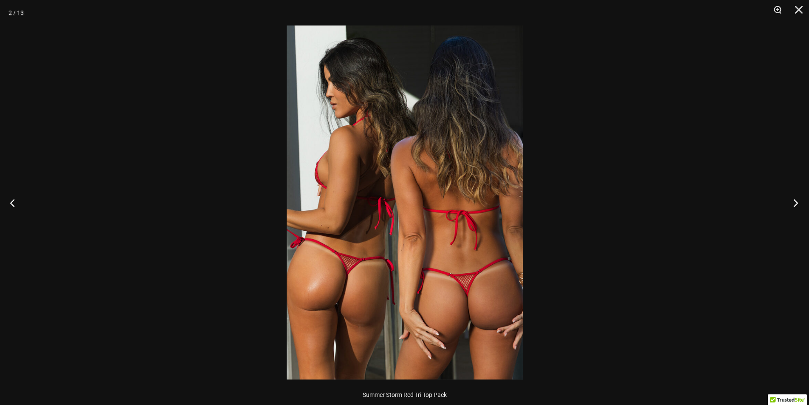
click at [795, 202] on button "Next" at bounding box center [793, 202] width 32 height 42
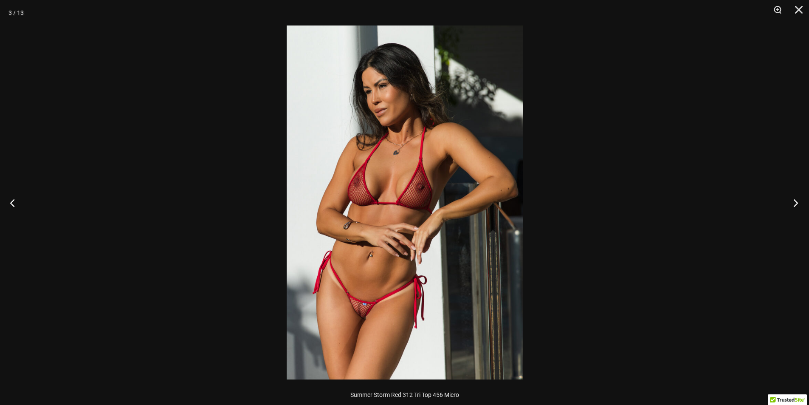
click at [795, 202] on button "Next" at bounding box center [793, 202] width 32 height 42
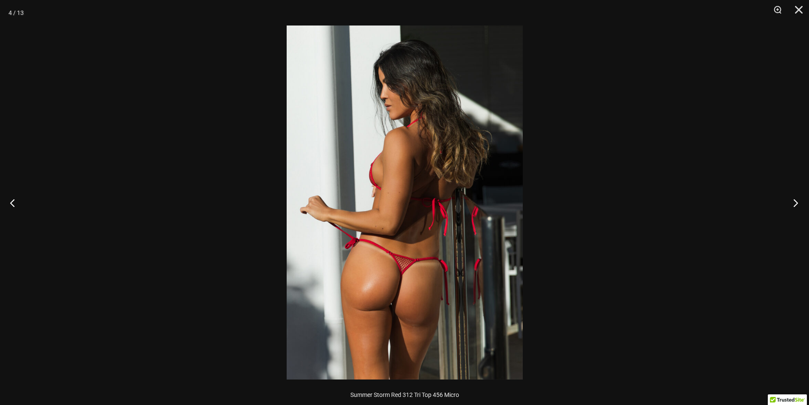
click at [795, 202] on button "Next" at bounding box center [793, 202] width 32 height 42
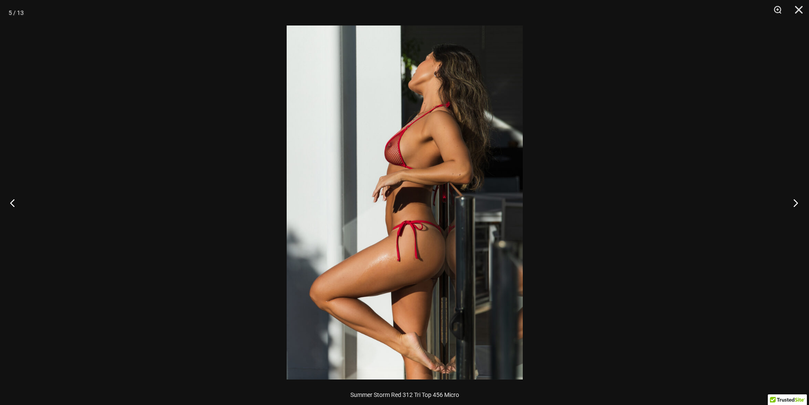
click at [795, 202] on button "Next" at bounding box center [793, 202] width 32 height 42
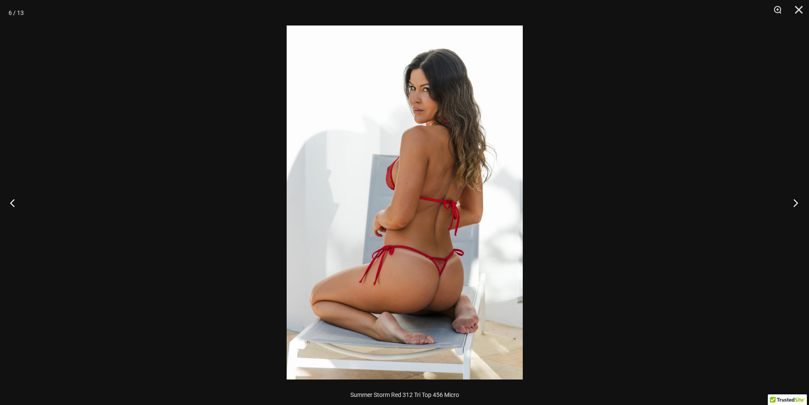
click at [795, 202] on button "Next" at bounding box center [793, 202] width 32 height 42
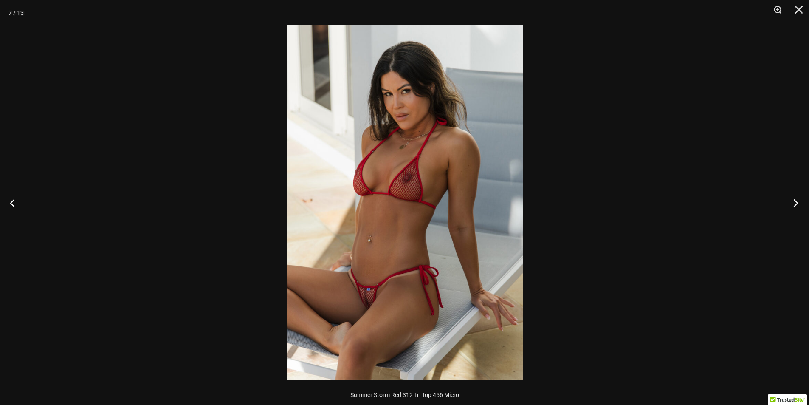
click at [795, 202] on button "Next" at bounding box center [793, 202] width 32 height 42
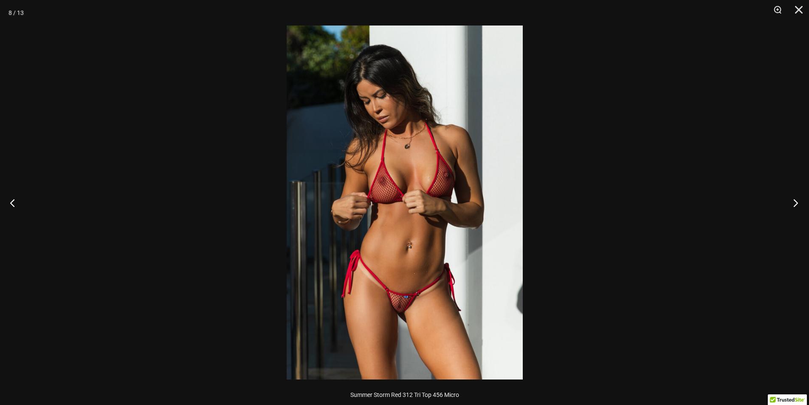
click at [795, 202] on button "Next" at bounding box center [793, 202] width 32 height 42
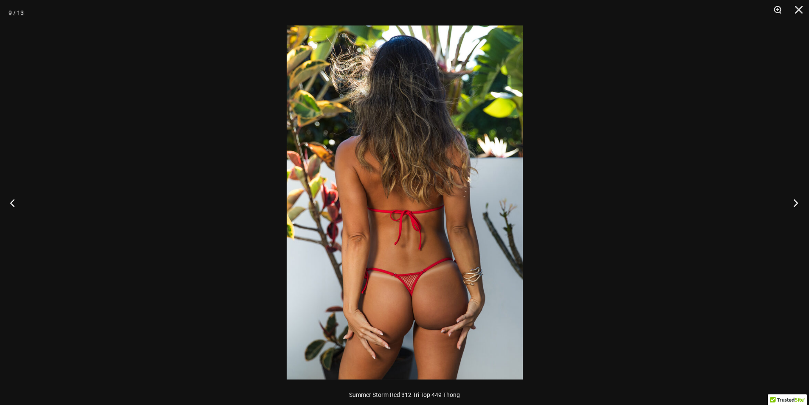
click at [795, 202] on button "Next" at bounding box center [793, 202] width 32 height 42
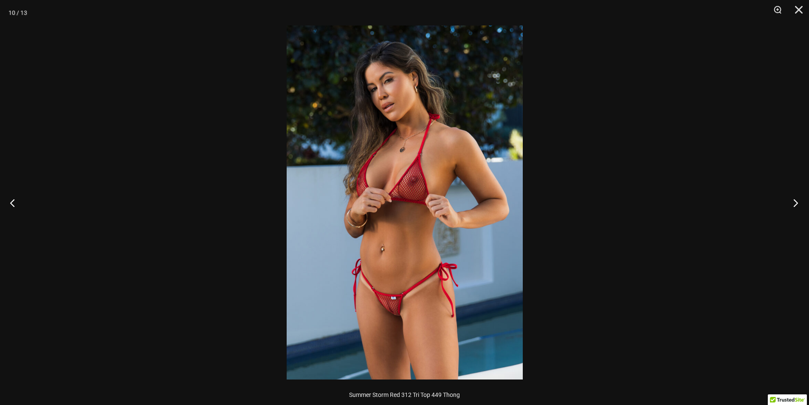
click at [795, 202] on button "Next" at bounding box center [793, 202] width 32 height 42
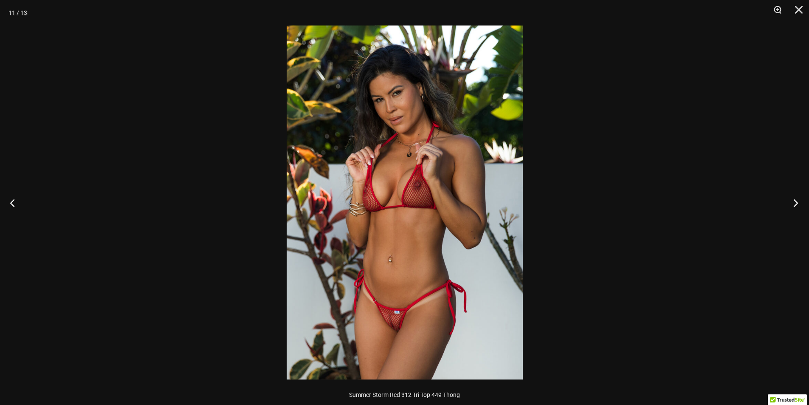
click at [795, 202] on button "Next" at bounding box center [793, 202] width 32 height 42
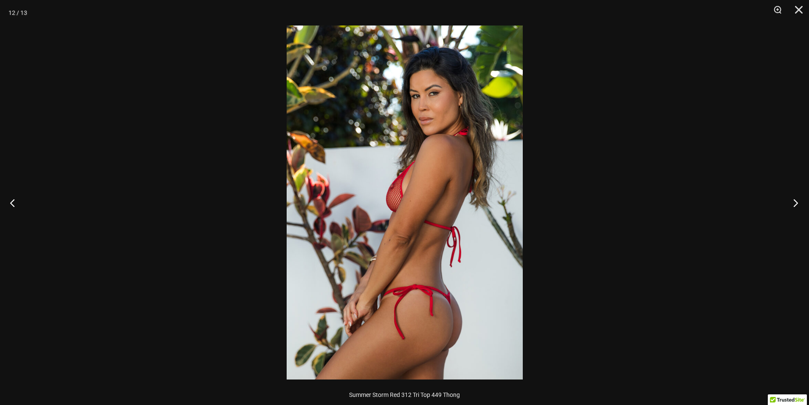
click at [795, 202] on button "Next" at bounding box center [793, 202] width 32 height 42
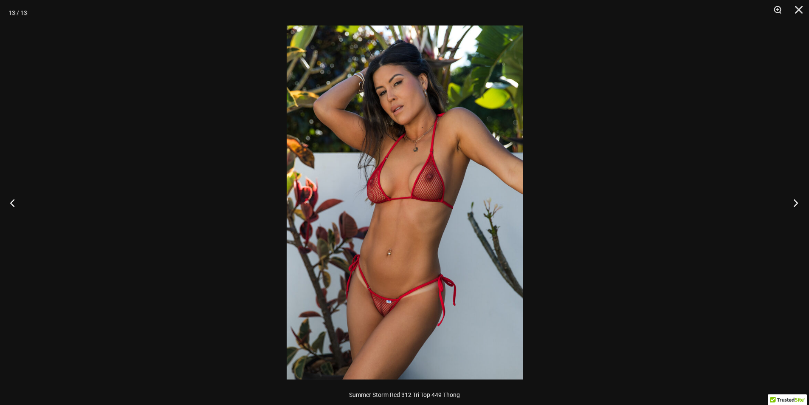
click at [795, 202] on button "Next" at bounding box center [793, 202] width 32 height 42
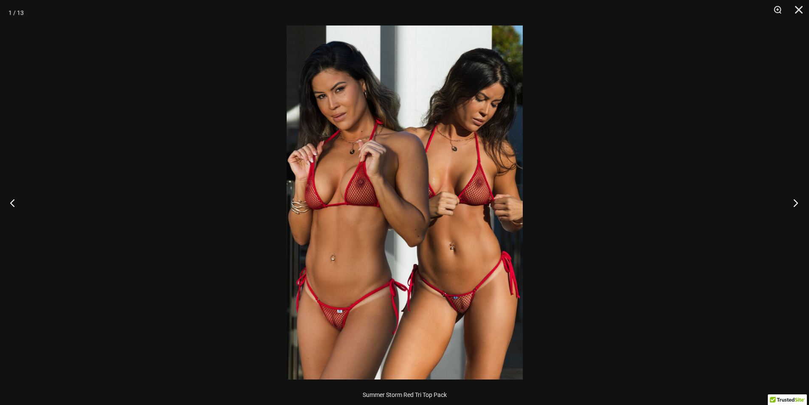
click at [795, 202] on button "Next" at bounding box center [793, 202] width 32 height 42
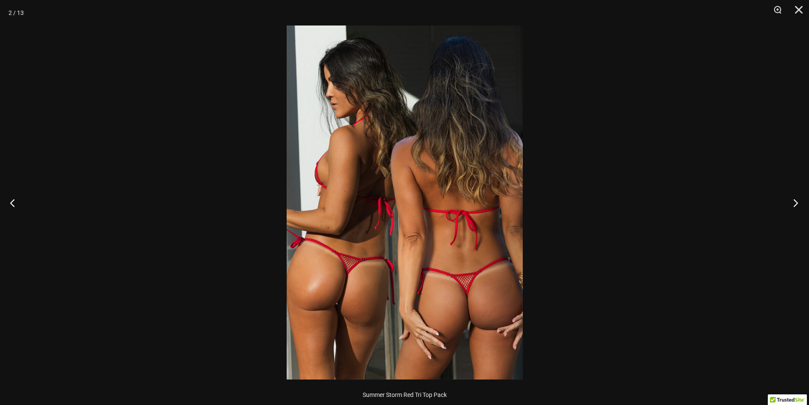
click at [795, 202] on button "Next" at bounding box center [793, 202] width 32 height 42
